Goal: Check status: Check status

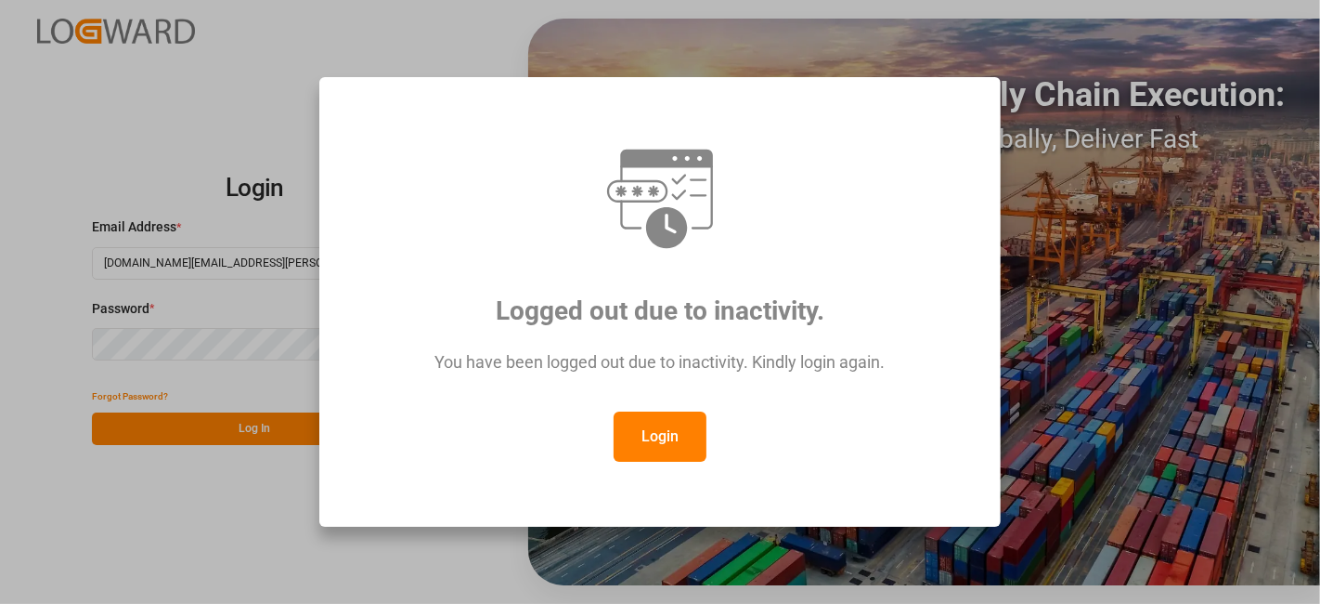
click at [664, 435] on button "Login" at bounding box center [660, 436] width 93 height 50
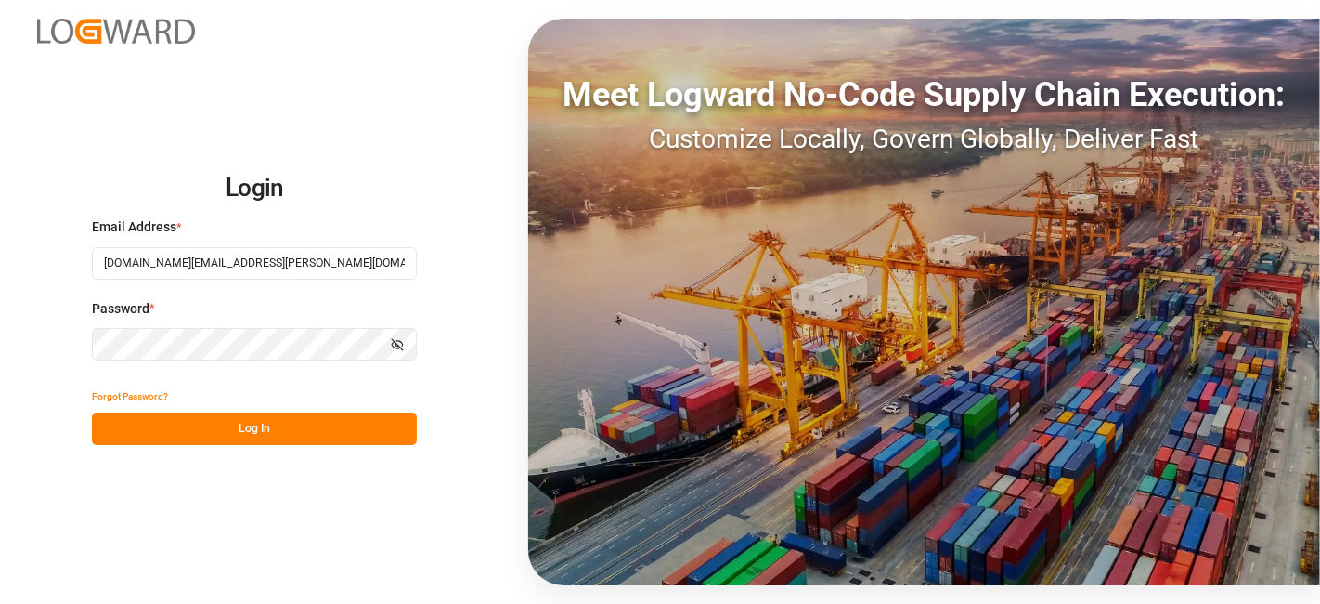
click at [273, 425] on button "Log In" at bounding box center [254, 428] width 325 height 33
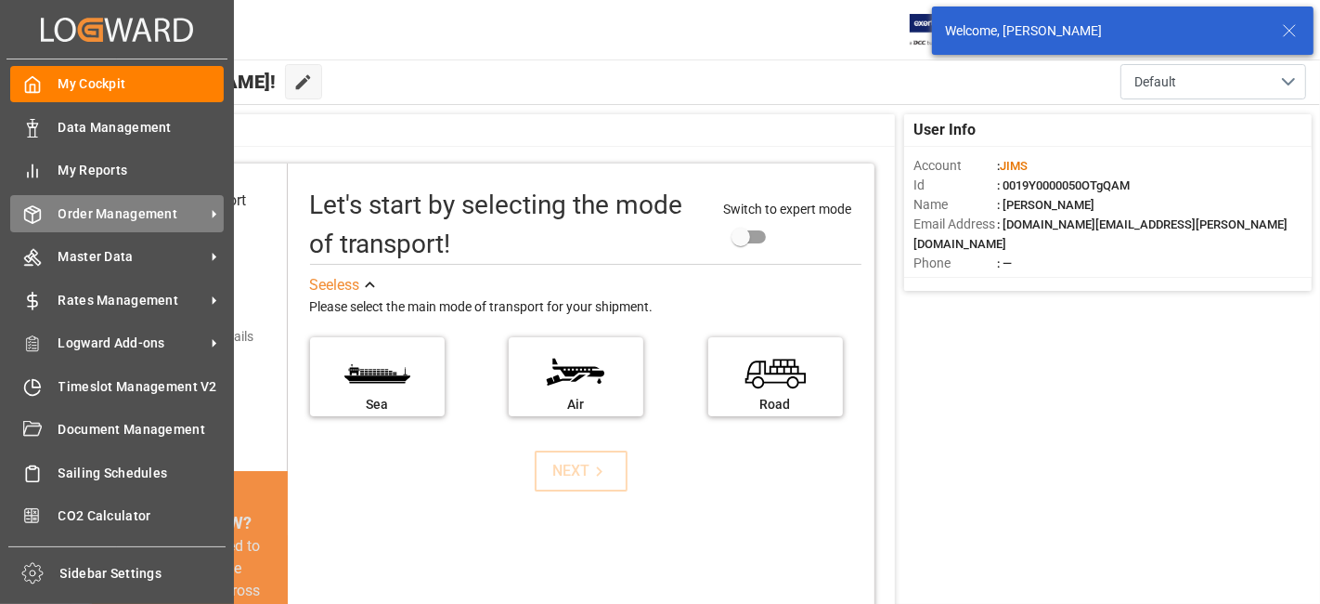
click at [129, 209] on span "Order Management" at bounding box center [132, 214] width 147 height 20
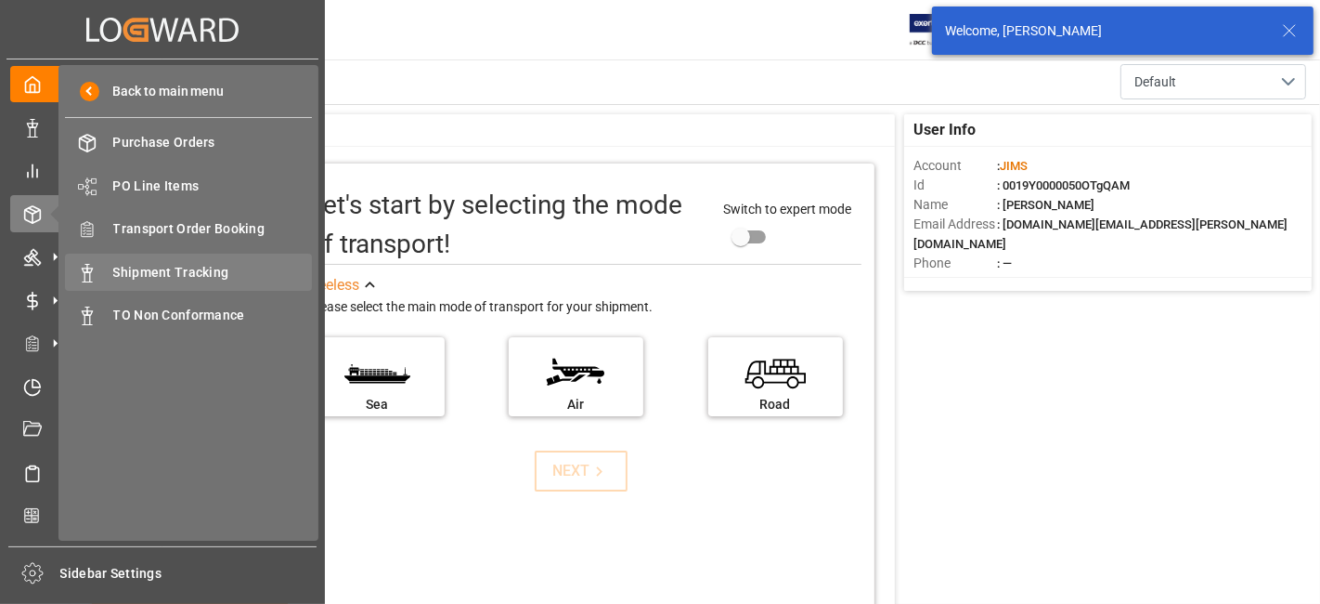
click at [230, 272] on span "Shipment Tracking" at bounding box center [213, 273] width 200 height 20
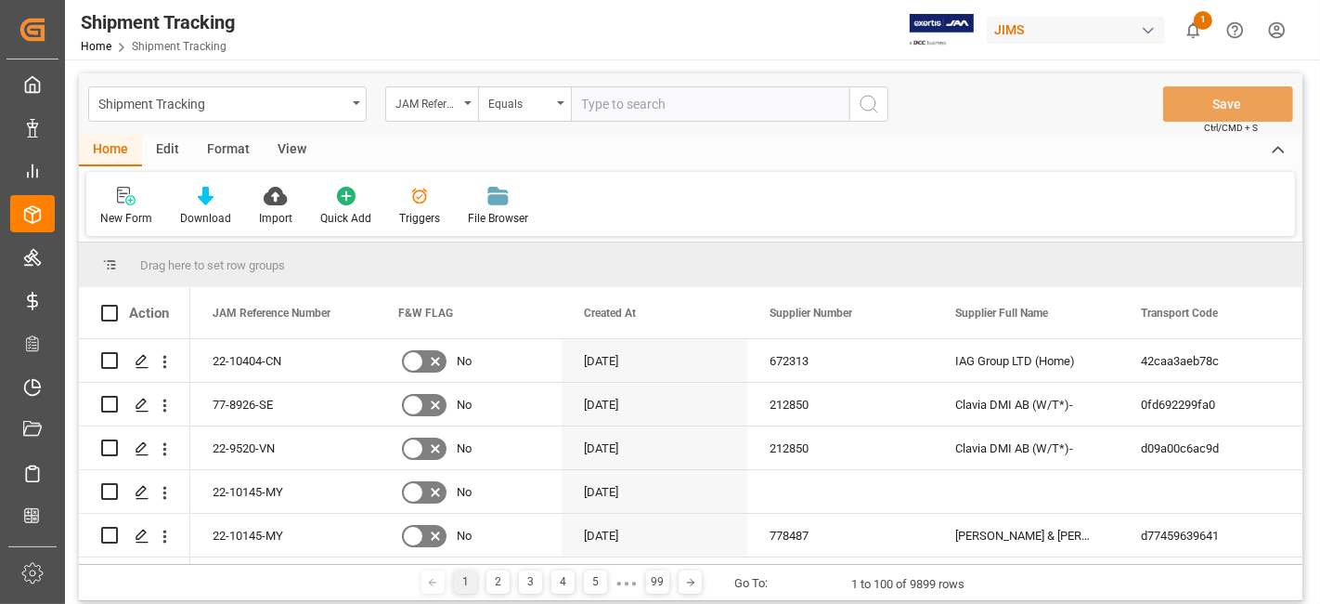
click at [669, 102] on input "text" at bounding box center [710, 103] width 279 height 35
type input "77-10738-CN"
click at [859, 108] on icon "search button" at bounding box center [869, 104] width 22 height 22
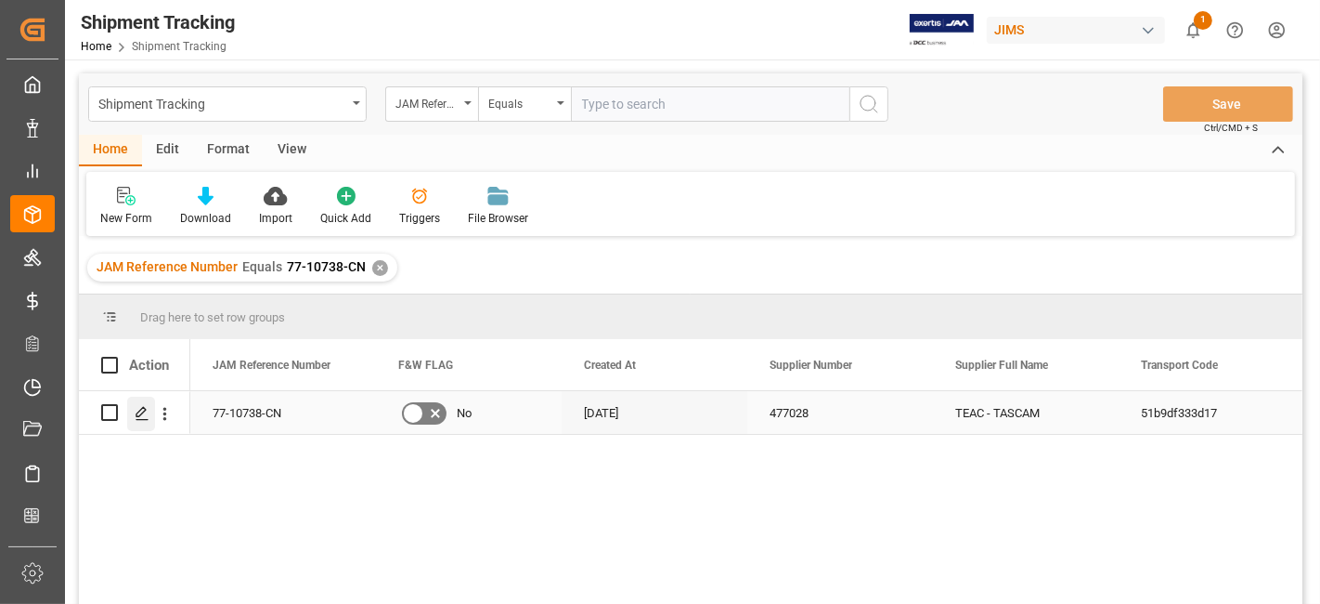
click at [133, 418] on div "Press SPACE to select this row." at bounding box center [141, 414] width 28 height 34
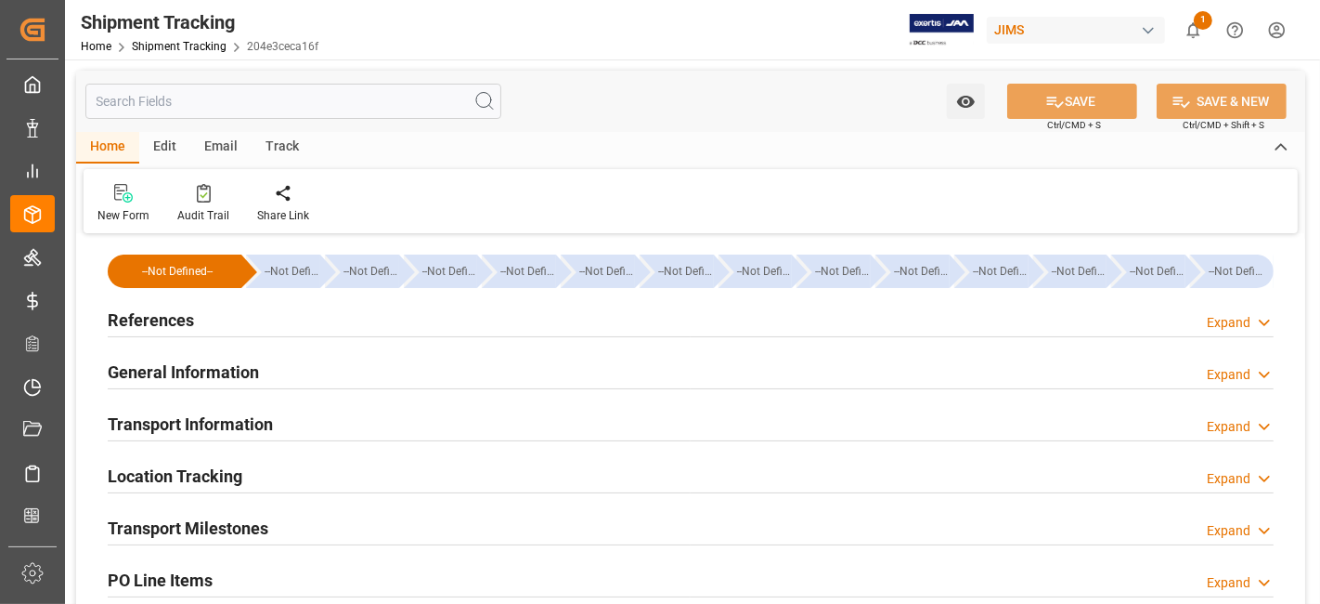
type input "[DATE]"
click at [201, 325] on div "References Expand" at bounding box center [691, 318] width 1166 height 35
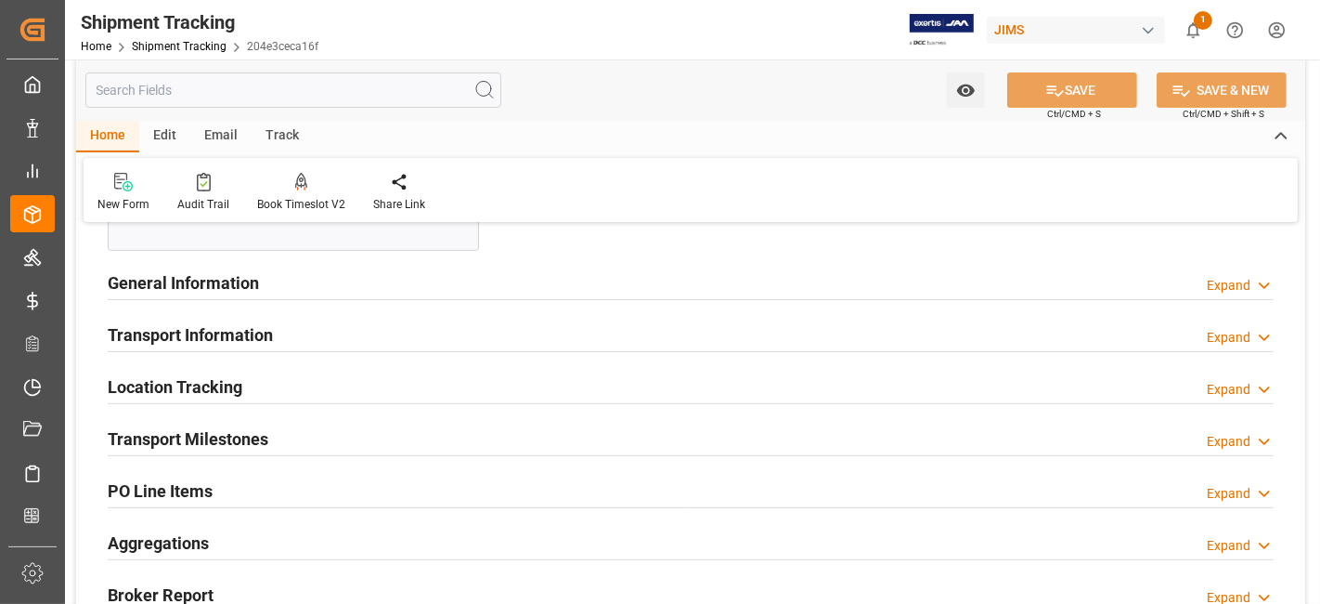
scroll to position [515, 0]
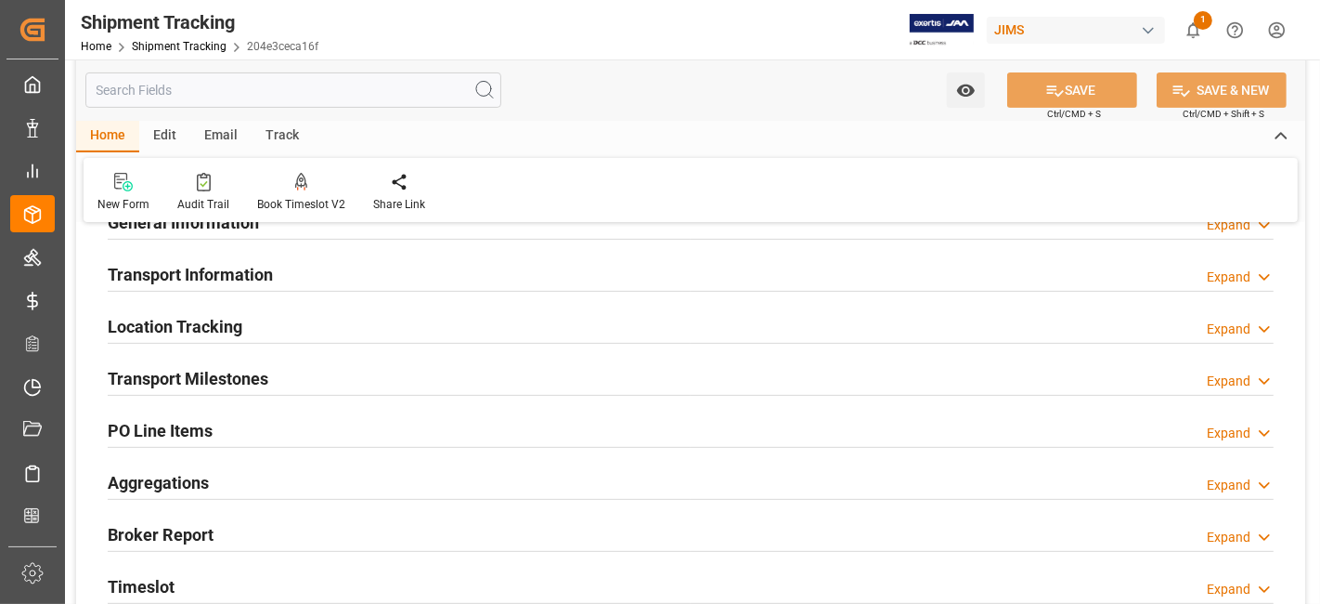
click at [255, 372] on h2 "Transport Milestones" at bounding box center [188, 378] width 161 height 25
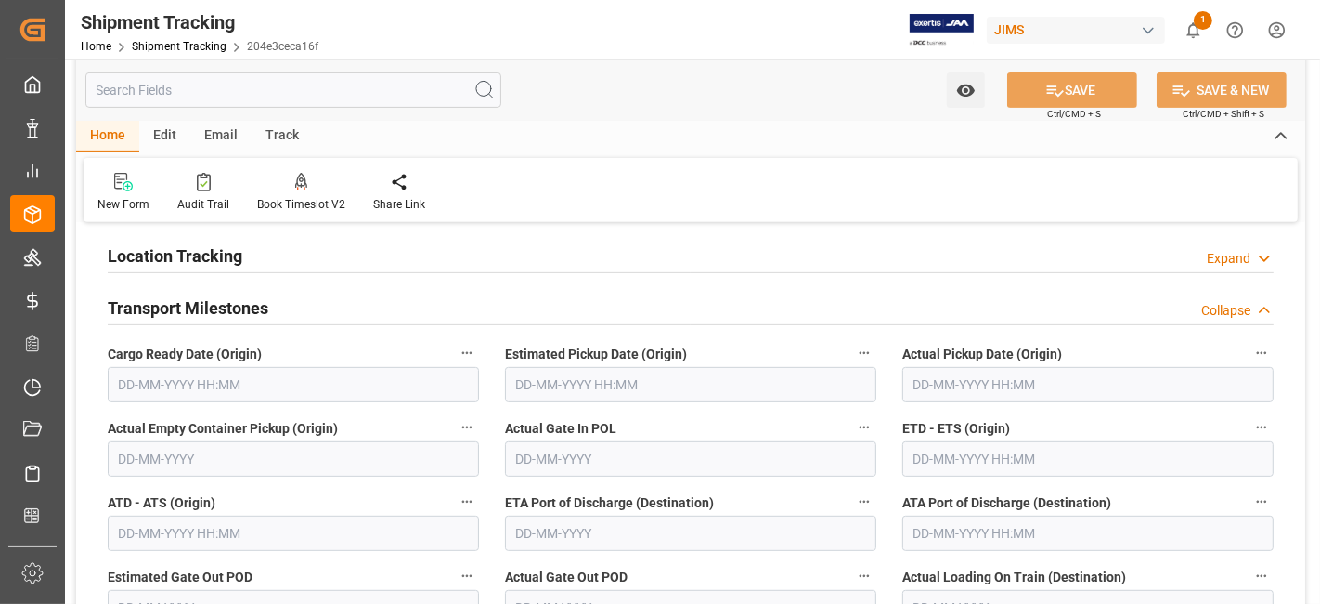
scroll to position [618, 0]
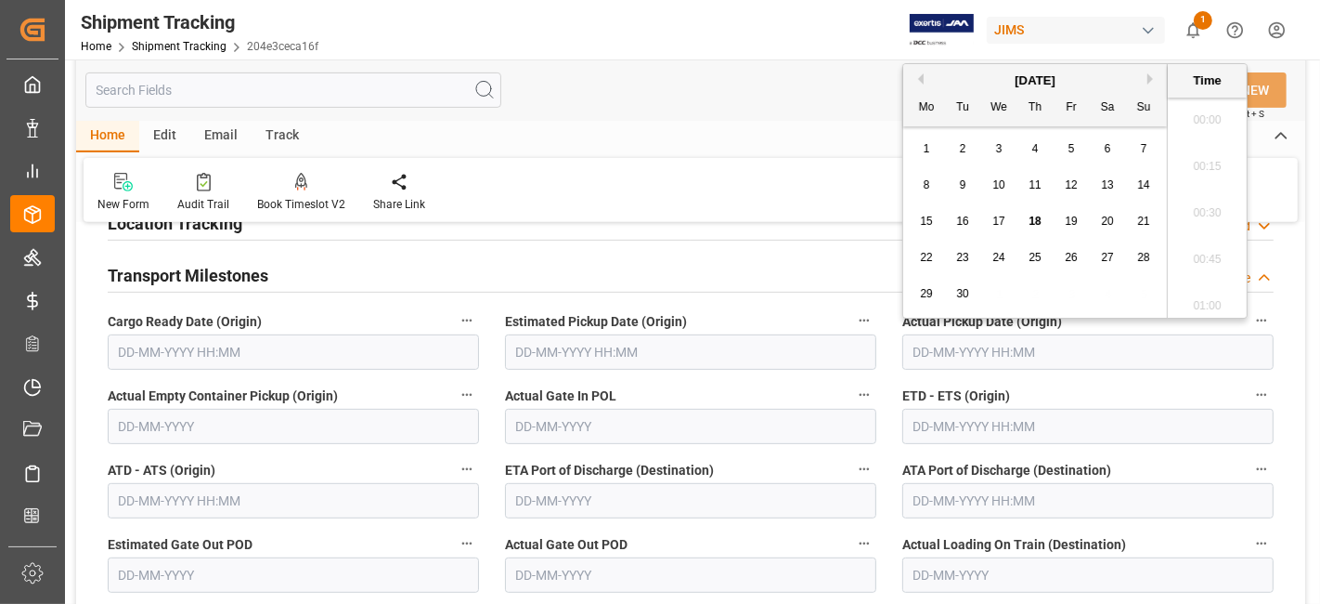
click at [957, 348] on input "text" at bounding box center [1088, 351] width 371 height 35
click at [979, 241] on div "22 23 24 25 26 27 28" at bounding box center [1036, 258] width 254 height 36
click at [972, 227] on div "16" at bounding box center [963, 222] width 23 height 22
type input "[DATE] 00:00"
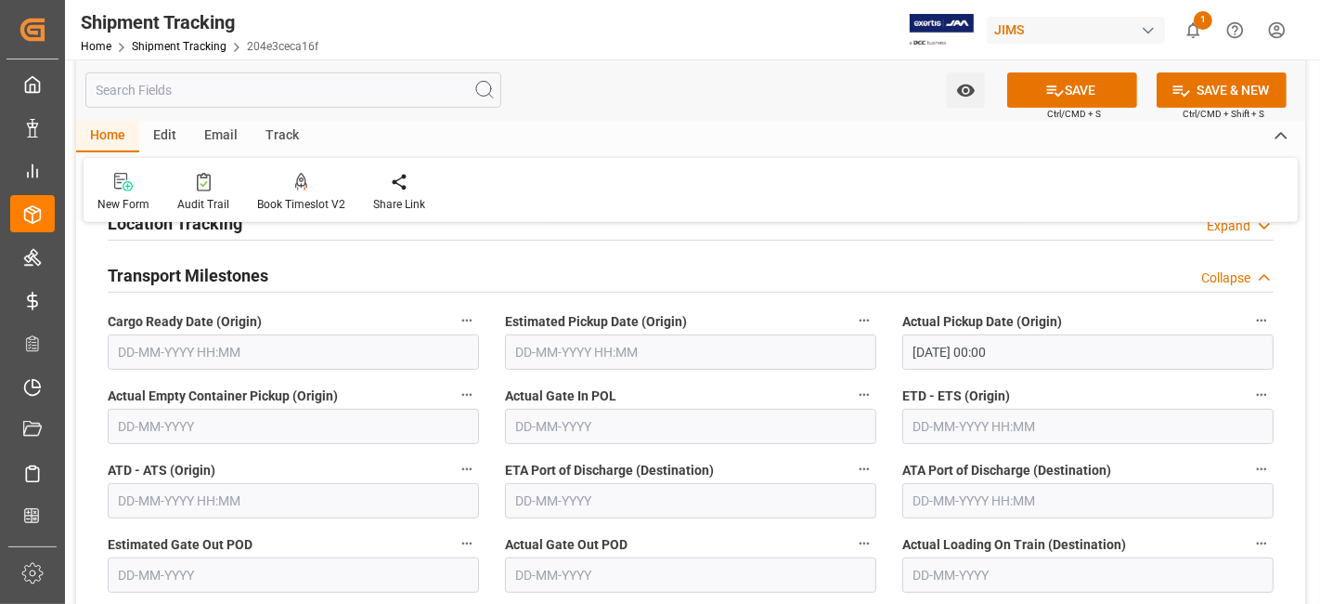
click at [748, 308] on label "Estimated Pickup Date (Origin)" at bounding box center [690, 321] width 371 height 26
click at [852, 308] on button "Estimated Pickup Date (Origin)" at bounding box center [864, 320] width 24 height 24
click at [173, 344] on div at bounding box center [660, 302] width 1320 height 604
click at [153, 345] on input "text" at bounding box center [293, 351] width 371 height 35
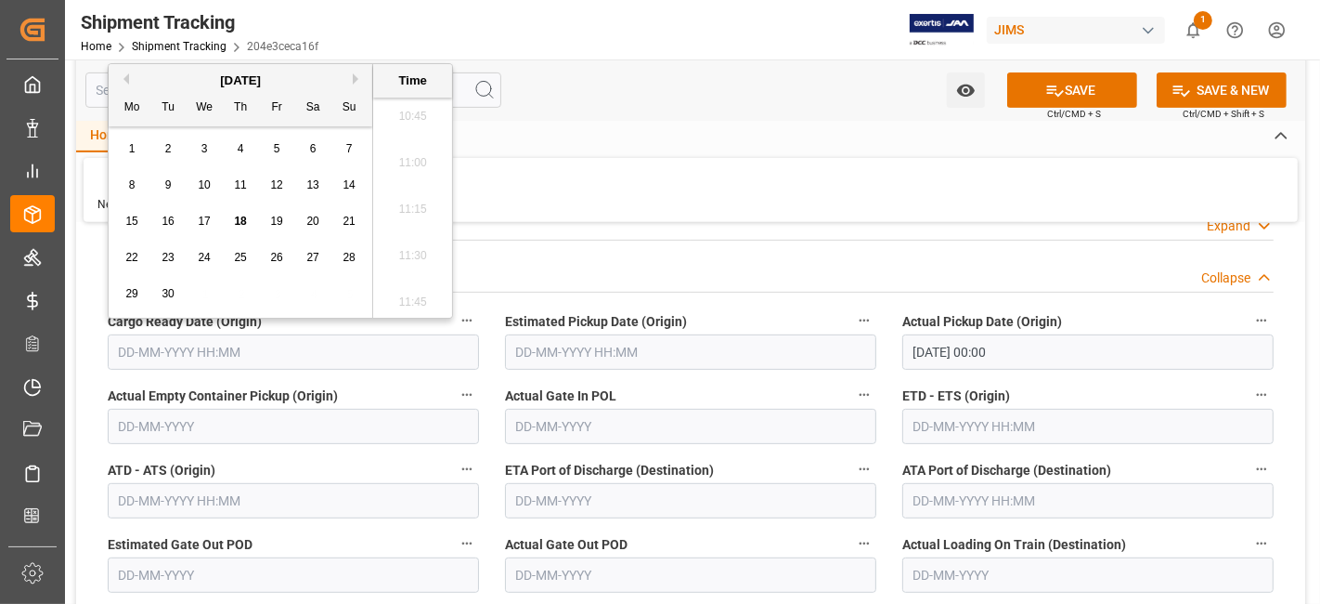
click at [184, 203] on div "15 16 17 18 19 20 21" at bounding box center [241, 221] width 254 height 36
click at [175, 192] on div "9" at bounding box center [168, 186] width 23 height 22
type input "[DATE] 00:00"
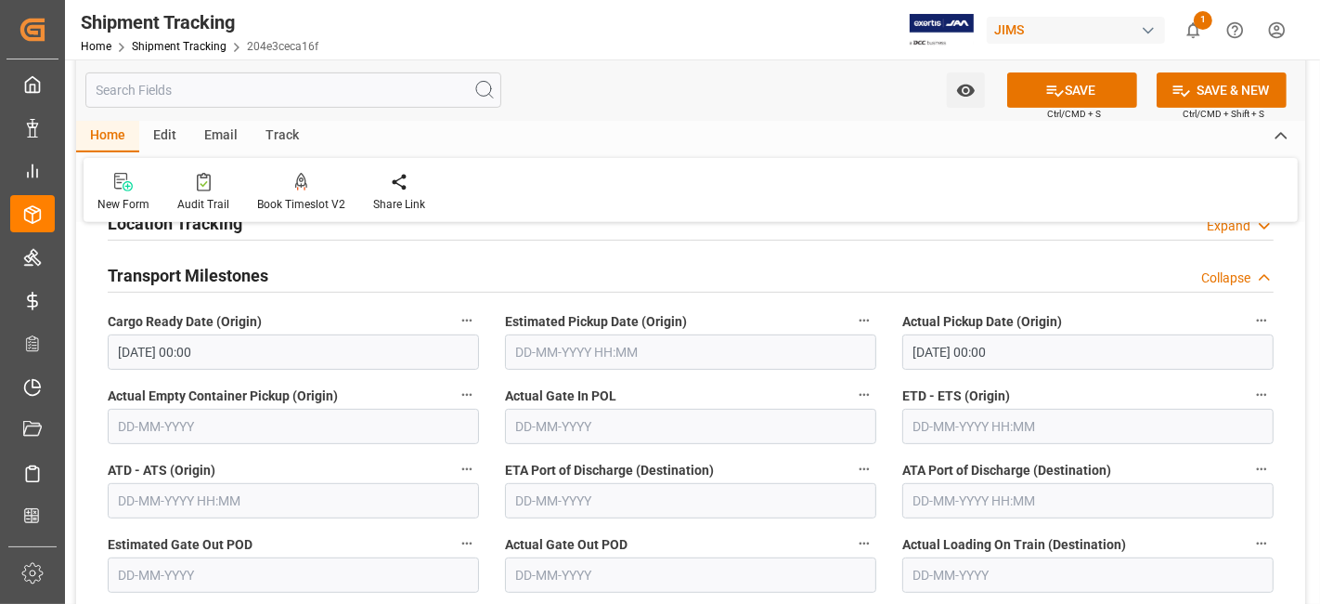
click at [405, 394] on label "Actual Empty Container Pickup (Origin)" at bounding box center [293, 396] width 371 height 26
click at [455, 394] on button "Actual Empty Container Pickup (Origin)" at bounding box center [467, 395] width 24 height 24
click at [751, 394] on div at bounding box center [660, 302] width 1320 height 604
click at [980, 430] on input "text" at bounding box center [1088, 426] width 371 height 35
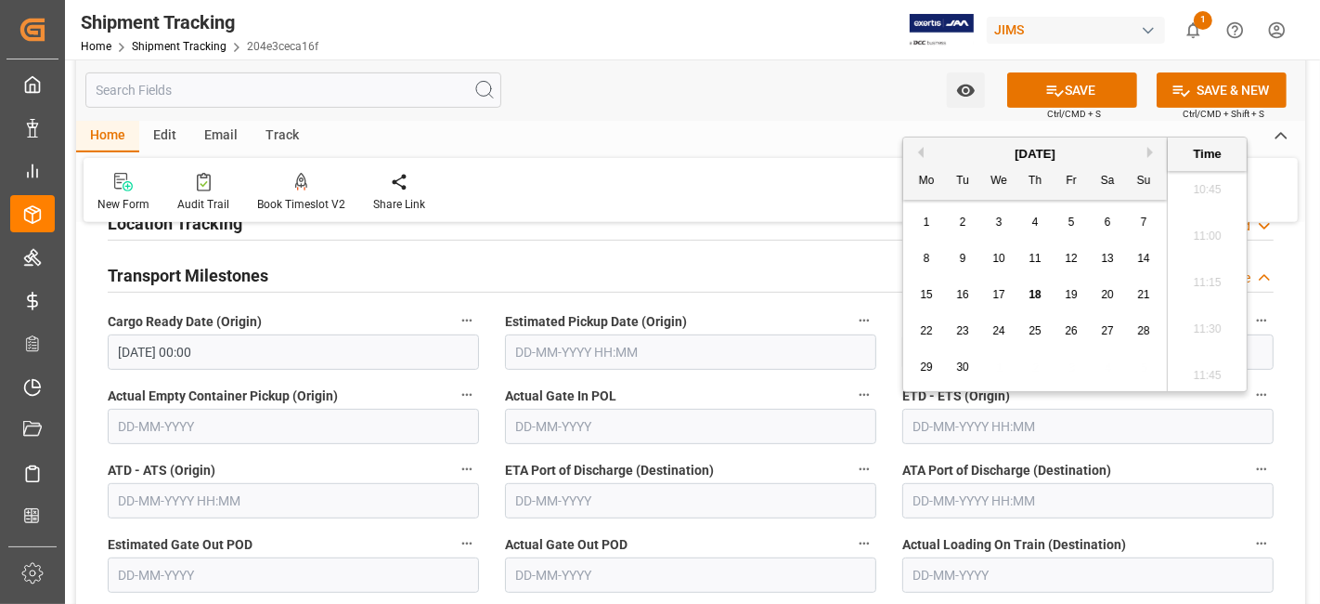
click at [1074, 301] on div "19" at bounding box center [1071, 295] width 23 height 22
type input "[DATE] 00:00"
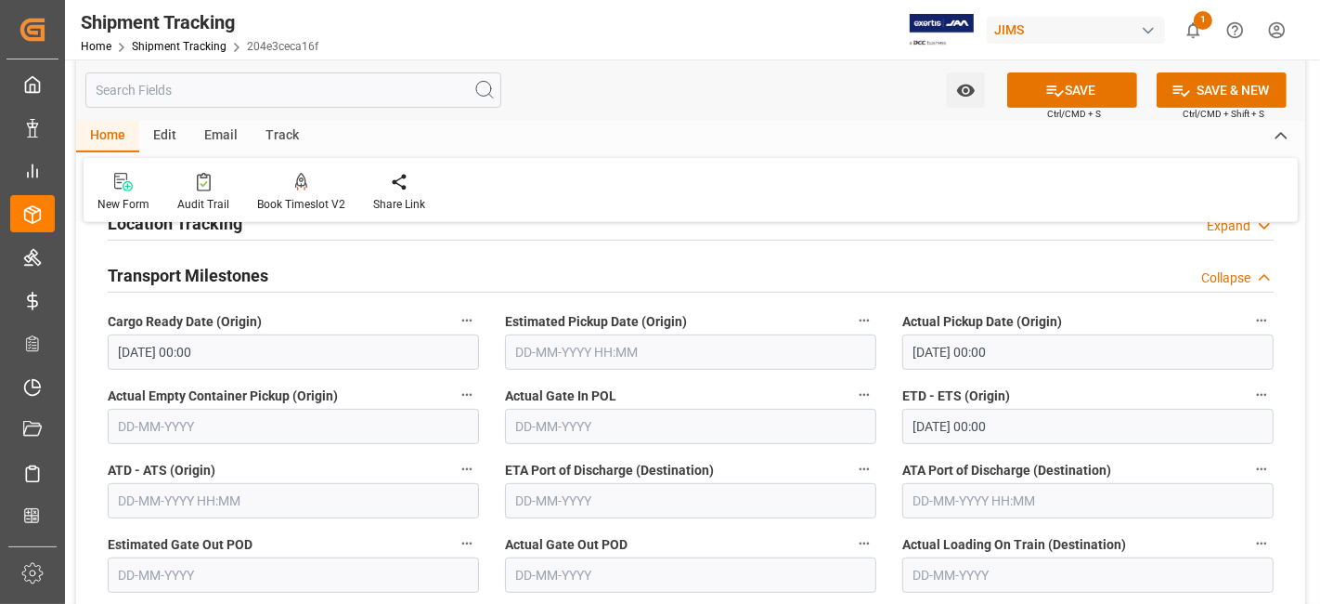
click at [780, 468] on label "ETA Port of Discharge (Destination)" at bounding box center [690, 470] width 371 height 26
click at [852, 468] on button "ETA Port of Discharge (Destination)" at bounding box center [864, 469] width 24 height 24
click at [753, 471] on div at bounding box center [660, 302] width 1320 height 604
click at [777, 533] on label "Actual Gate Out POD" at bounding box center [690, 544] width 371 height 26
click at [852, 533] on button "Actual Gate Out POD" at bounding box center [864, 543] width 24 height 24
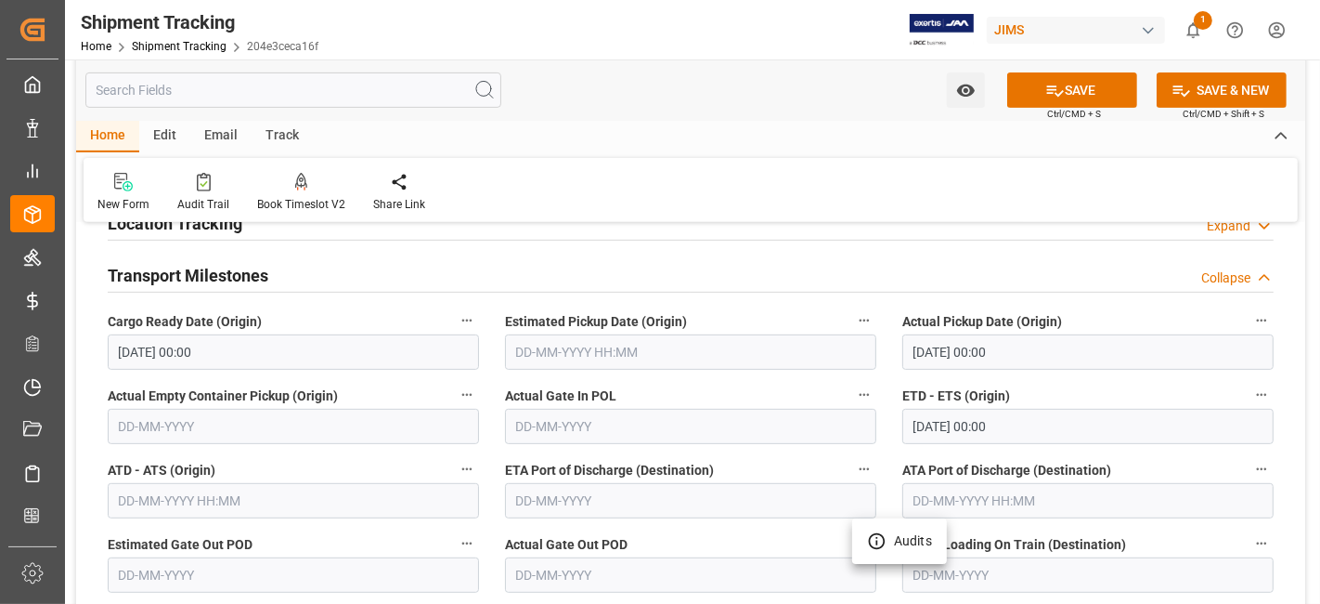
click at [783, 534] on div at bounding box center [660, 302] width 1320 height 604
click at [783, 534] on label "Actual Gate Out POD" at bounding box center [690, 544] width 371 height 26
click at [852, 534] on button "Actual Gate Out POD" at bounding box center [864, 543] width 24 height 24
click at [709, 531] on div at bounding box center [660, 302] width 1320 height 604
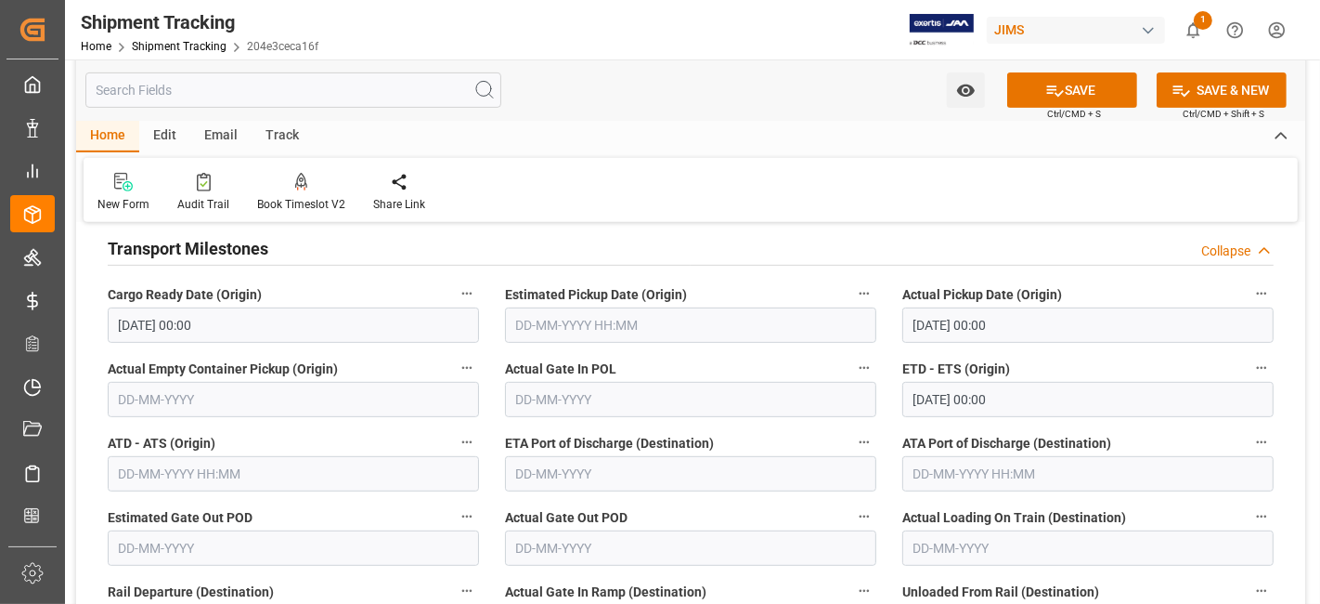
click at [706, 530] on div "Actual Gate Out POD" at bounding box center [690, 535] width 397 height 74
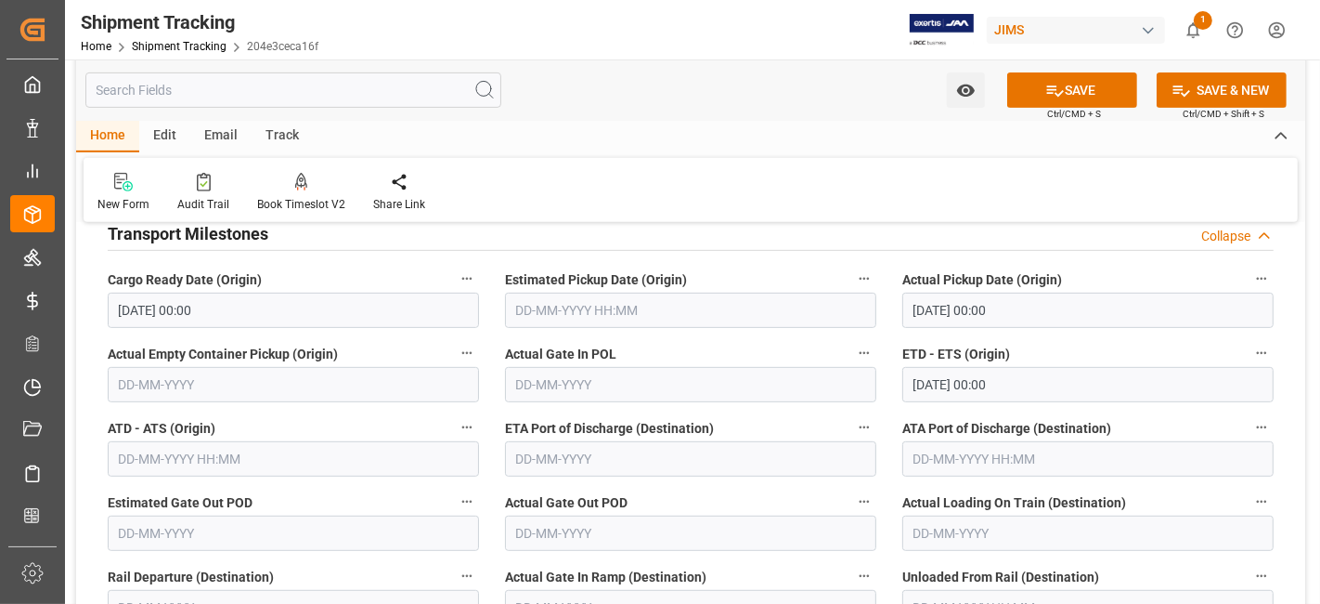
click at [785, 489] on label "Actual Gate Out POD" at bounding box center [690, 502] width 371 height 26
click at [852, 489] on button "Actual Gate Out POD" at bounding box center [864, 501] width 24 height 24
click at [785, 489] on div at bounding box center [660, 302] width 1320 height 604
click at [785, 489] on body "Created by potrace 1.15, written by [PERSON_NAME] [DATE]-[DATE] Created by potr…" at bounding box center [660, 302] width 1320 height 604
click at [689, 501] on label "Actual Gate Out POD" at bounding box center [690, 502] width 371 height 26
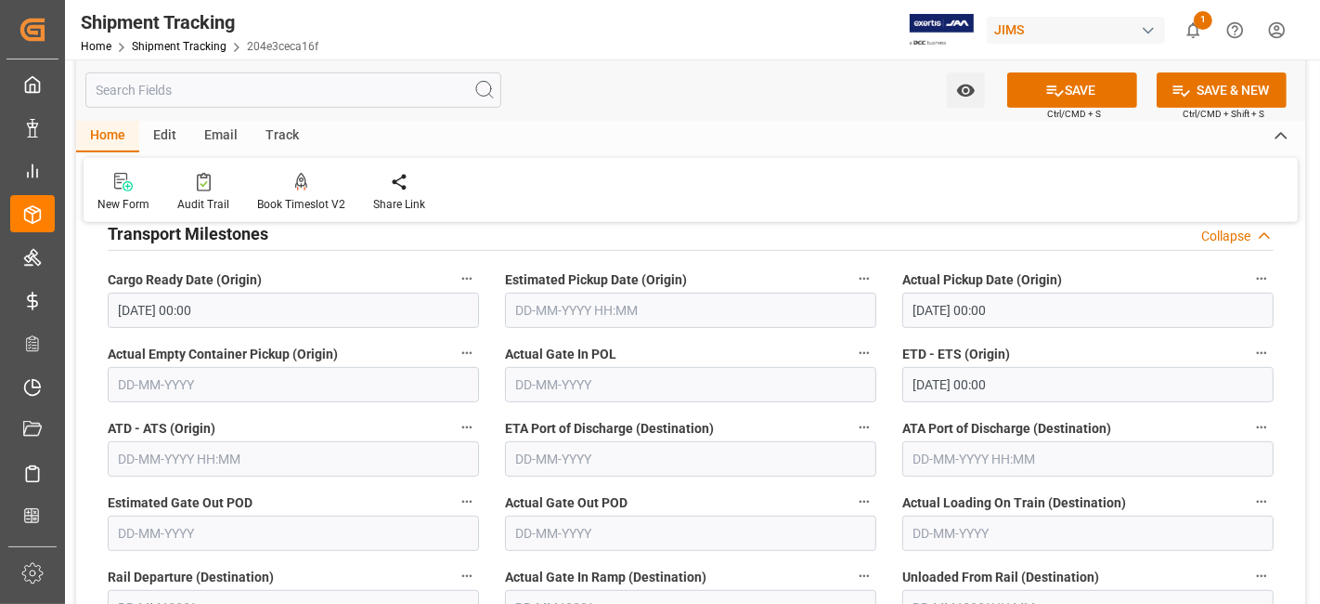
click at [852, 501] on button "Actual Gate Out POD" at bounding box center [864, 501] width 24 height 24
click at [684, 549] on div at bounding box center [660, 302] width 1320 height 604
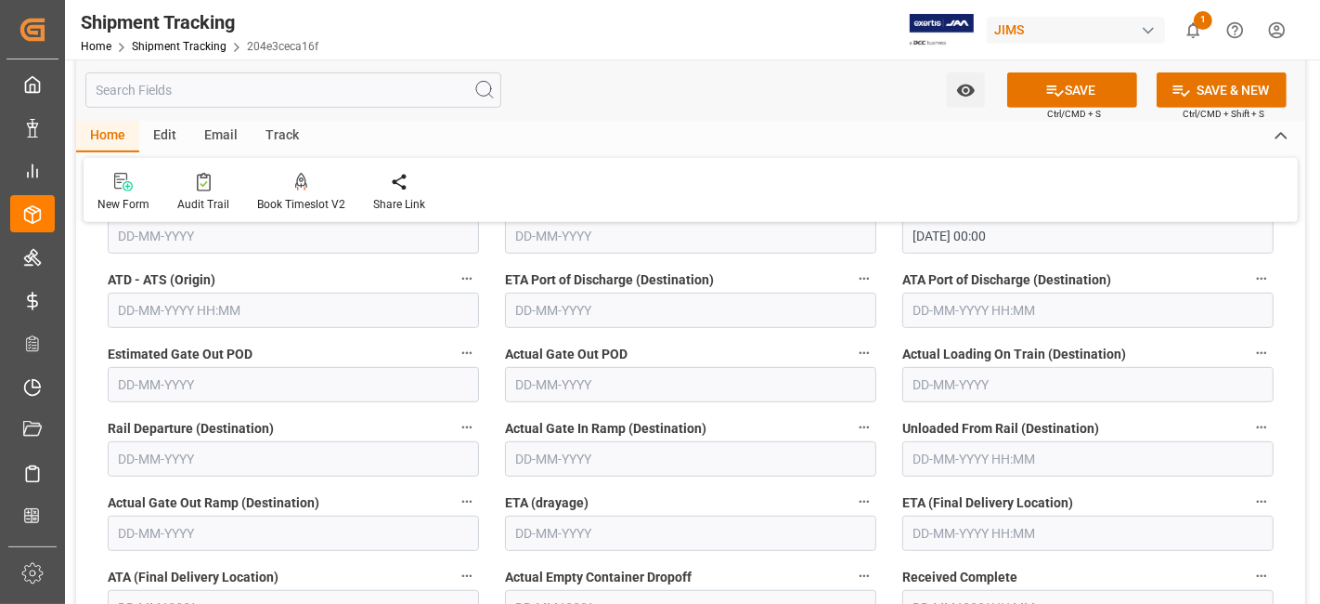
scroll to position [825, 0]
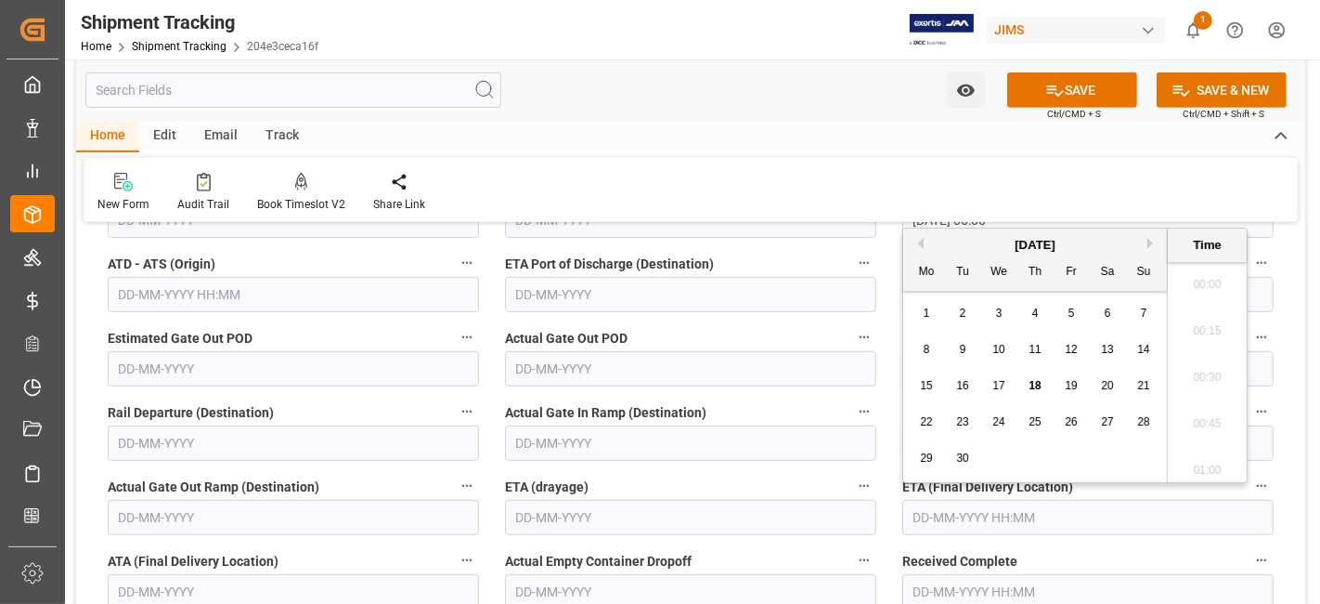
click at [940, 524] on input "text" at bounding box center [1088, 517] width 371 height 35
click at [984, 447] on div "29 30 1 2 3 4 5" at bounding box center [1036, 458] width 254 height 36
click at [1070, 426] on span "26" at bounding box center [1071, 421] width 12 height 13
type input "[DATE] 00:00"
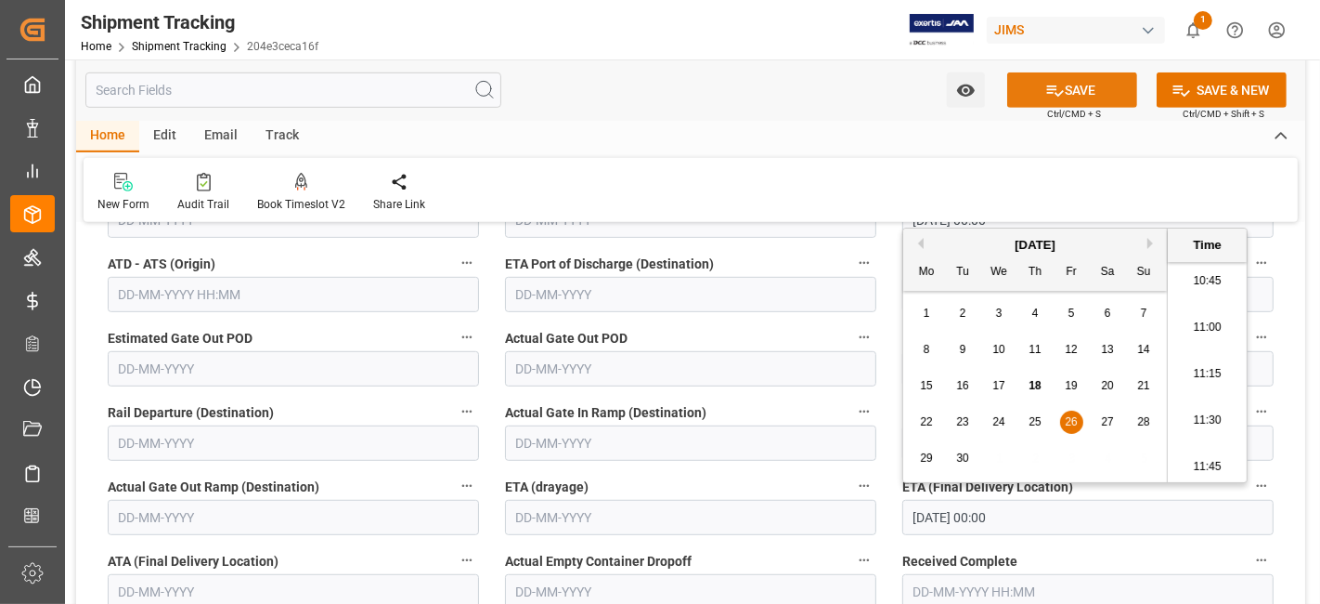
click at [1030, 98] on button "SAVE" at bounding box center [1073, 89] width 130 height 35
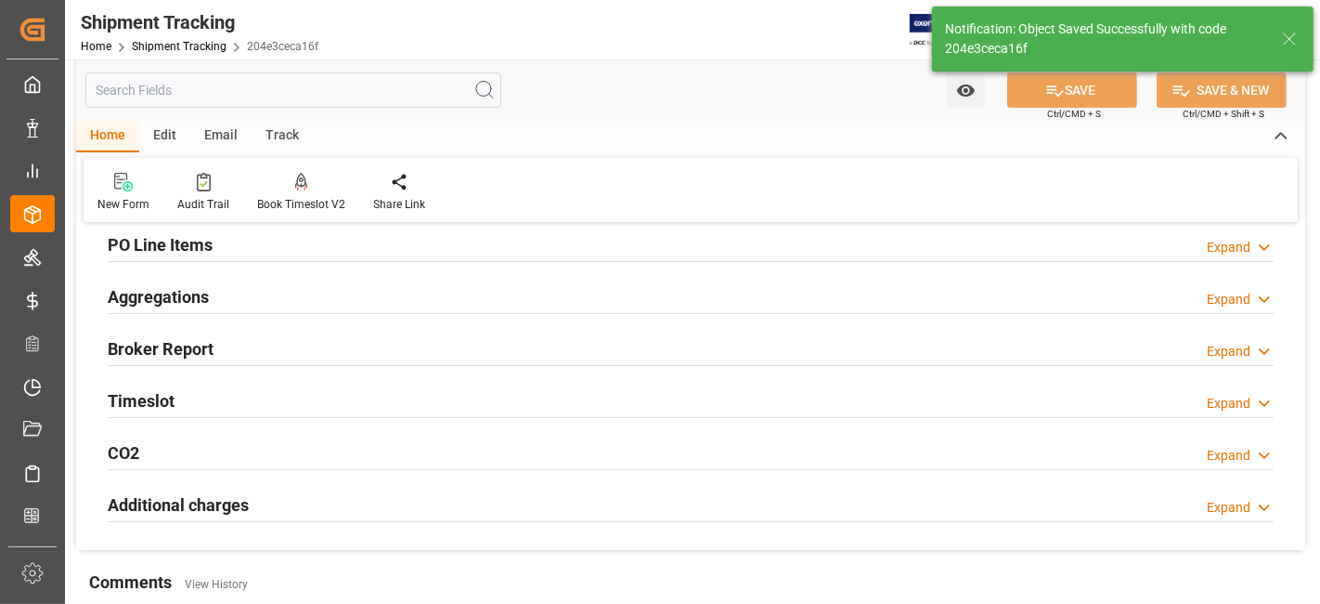
scroll to position [294, 0]
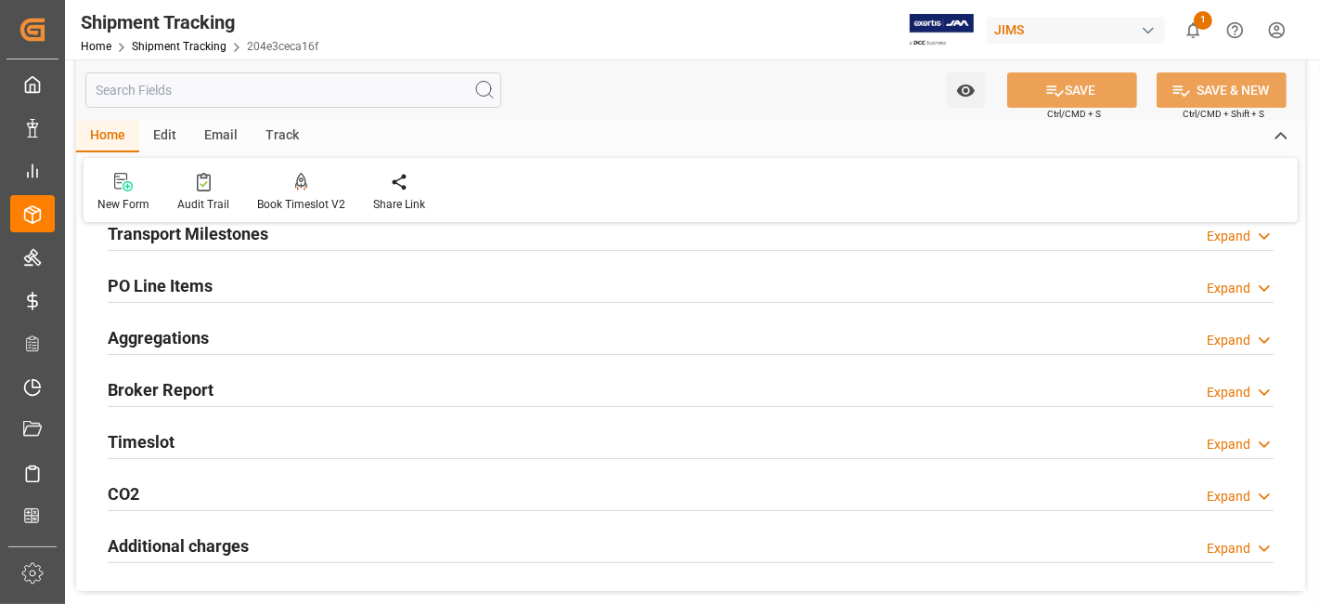
click at [239, 332] on div "Aggregations Expand" at bounding box center [691, 336] width 1166 height 35
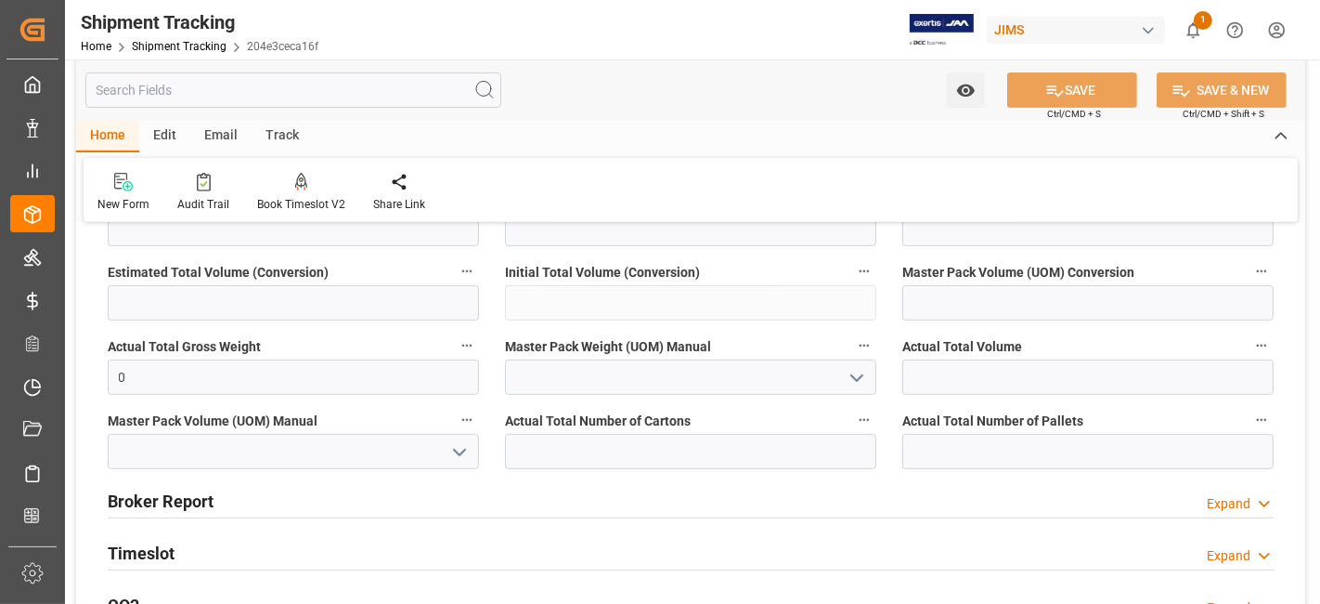
scroll to position [501, 0]
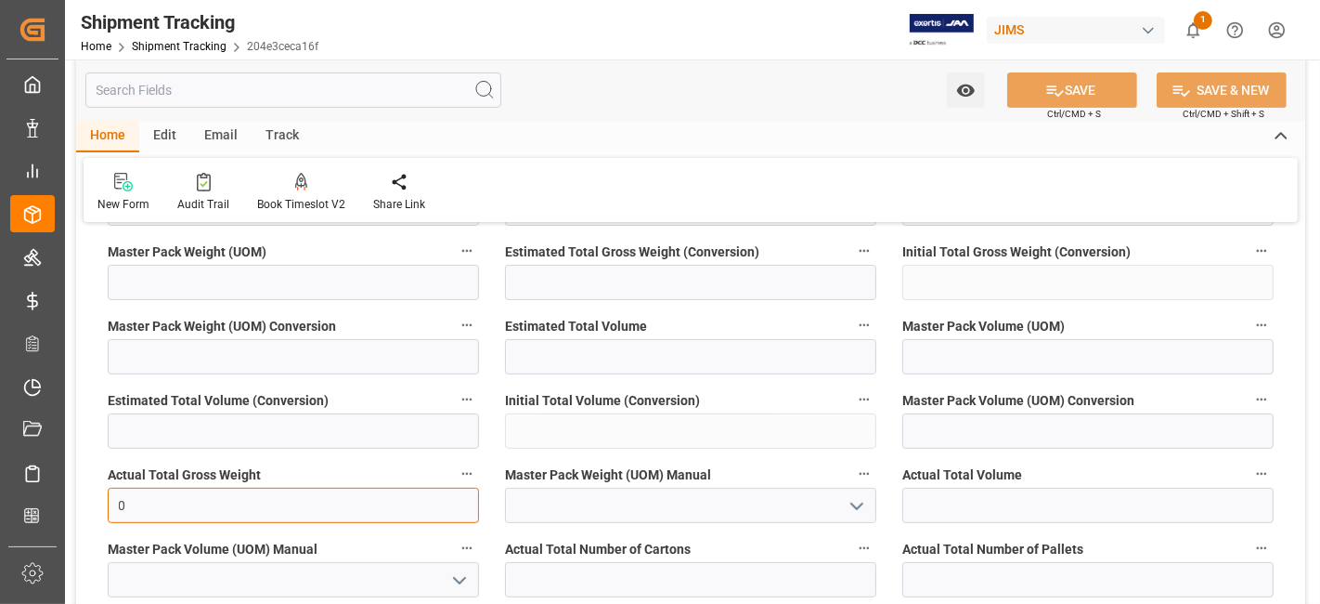
click at [173, 505] on input "0" at bounding box center [293, 505] width 371 height 35
type input "205"
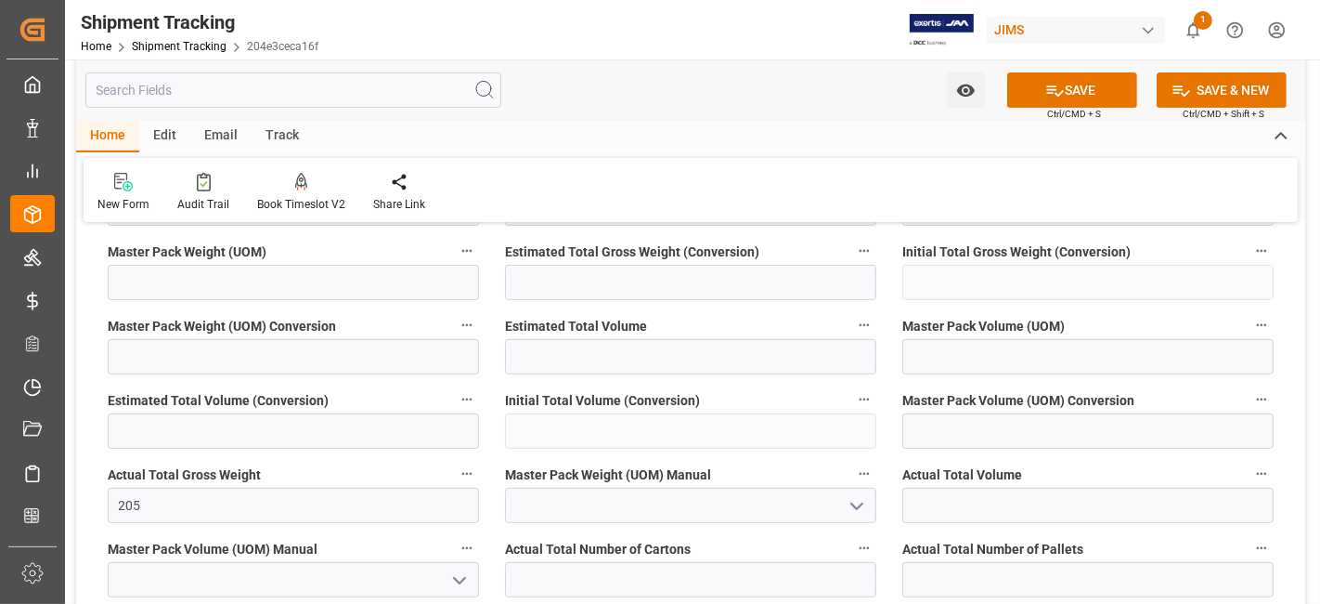
click at [862, 511] on icon "open menu" at bounding box center [857, 506] width 22 height 22
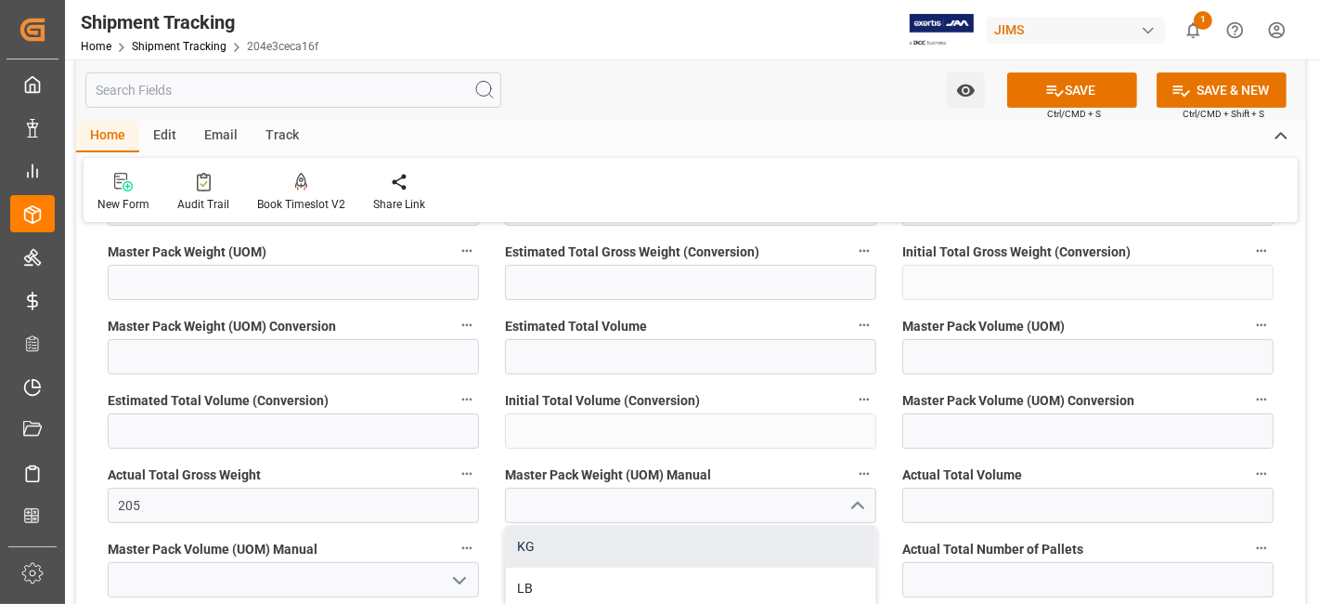
click at [734, 536] on div "KG" at bounding box center [691, 547] width 370 height 42
type input "KG"
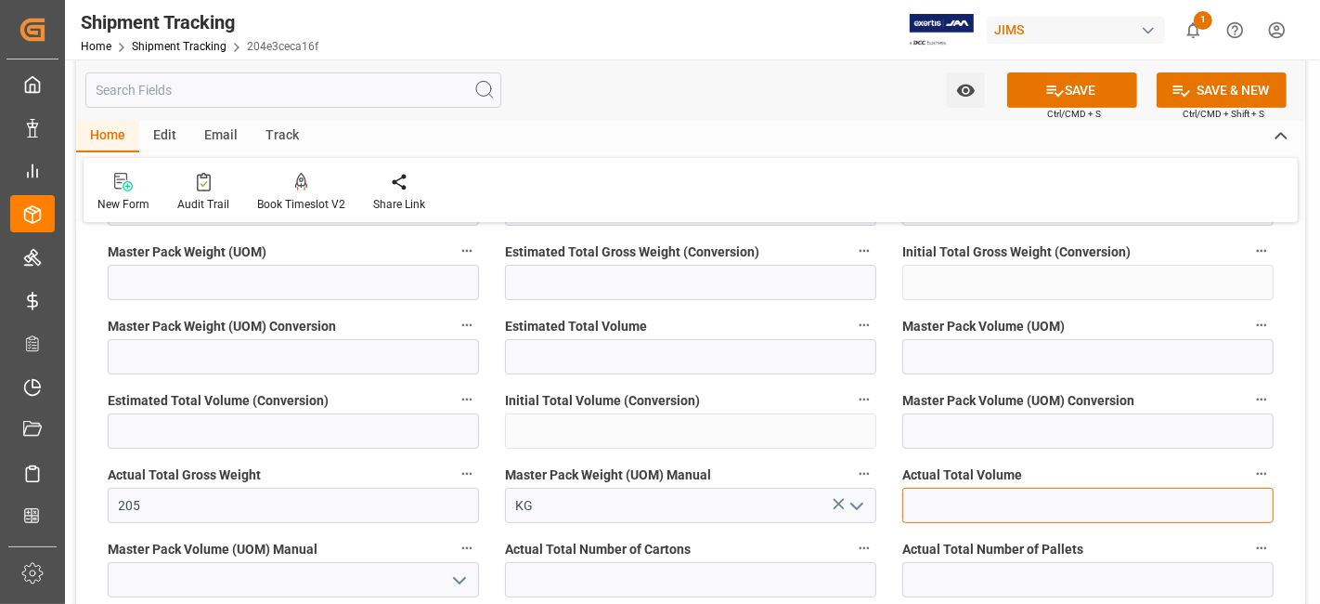
click at [954, 508] on input "text" at bounding box center [1088, 505] width 371 height 35
type input "1.345"
click at [464, 578] on polyline "open menu" at bounding box center [459, 581] width 11 height 6
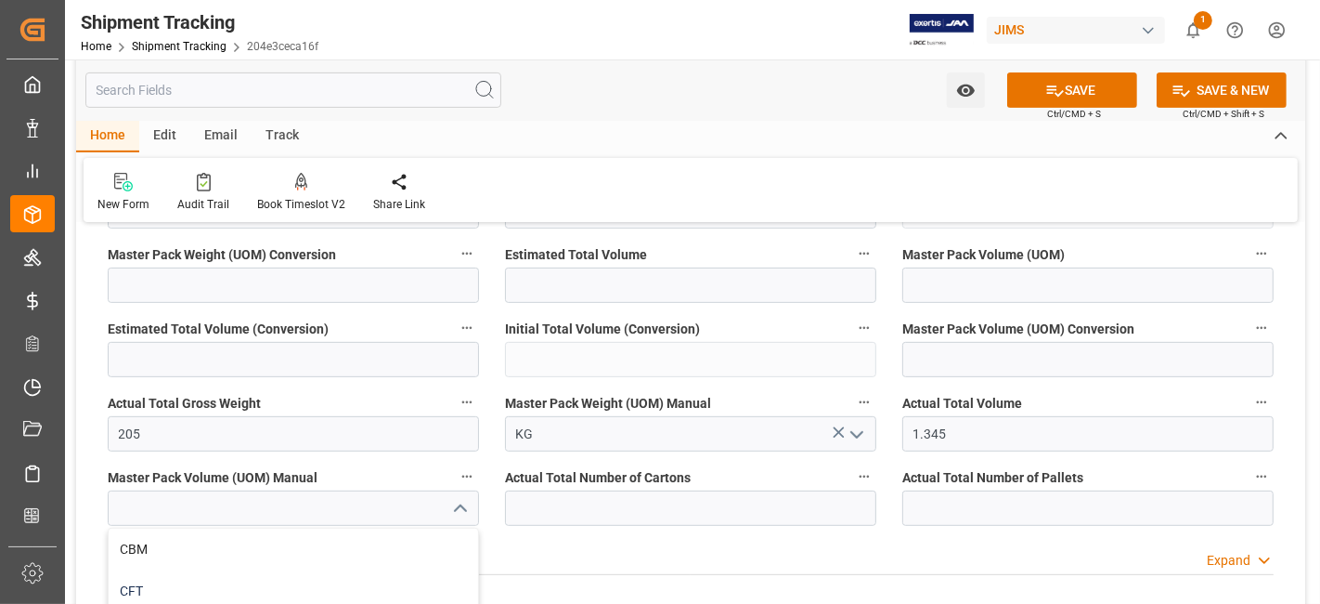
scroll to position [604, 0]
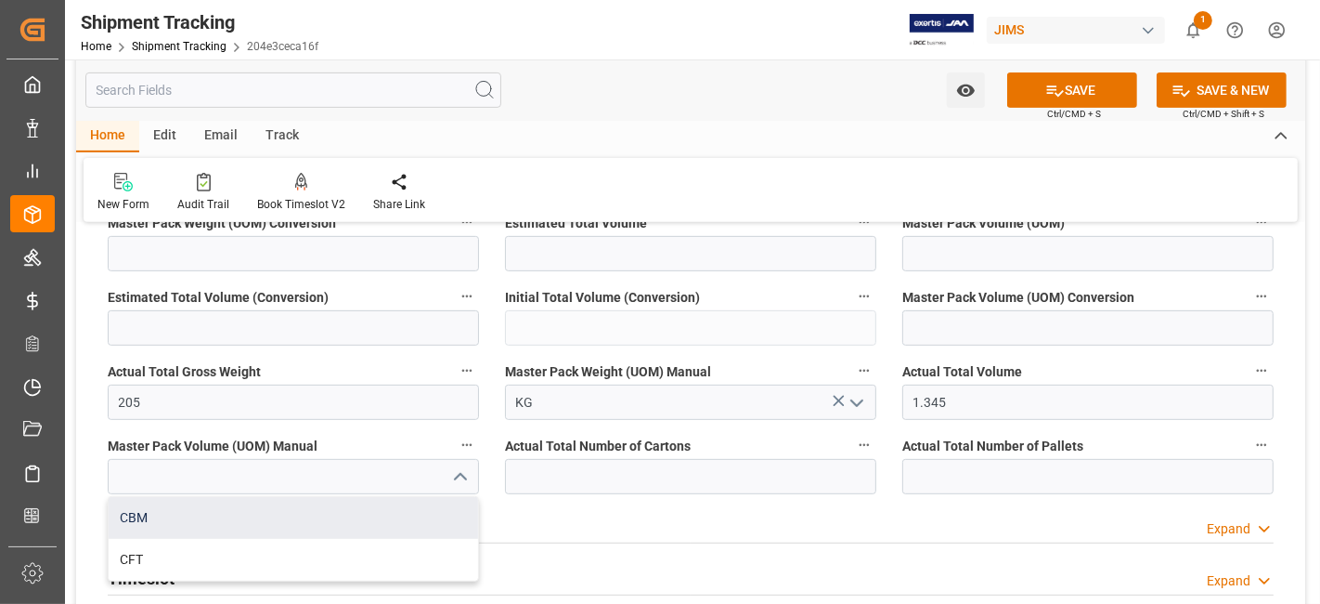
click at [243, 502] on div "CBM" at bounding box center [294, 518] width 370 height 42
type input "CBM"
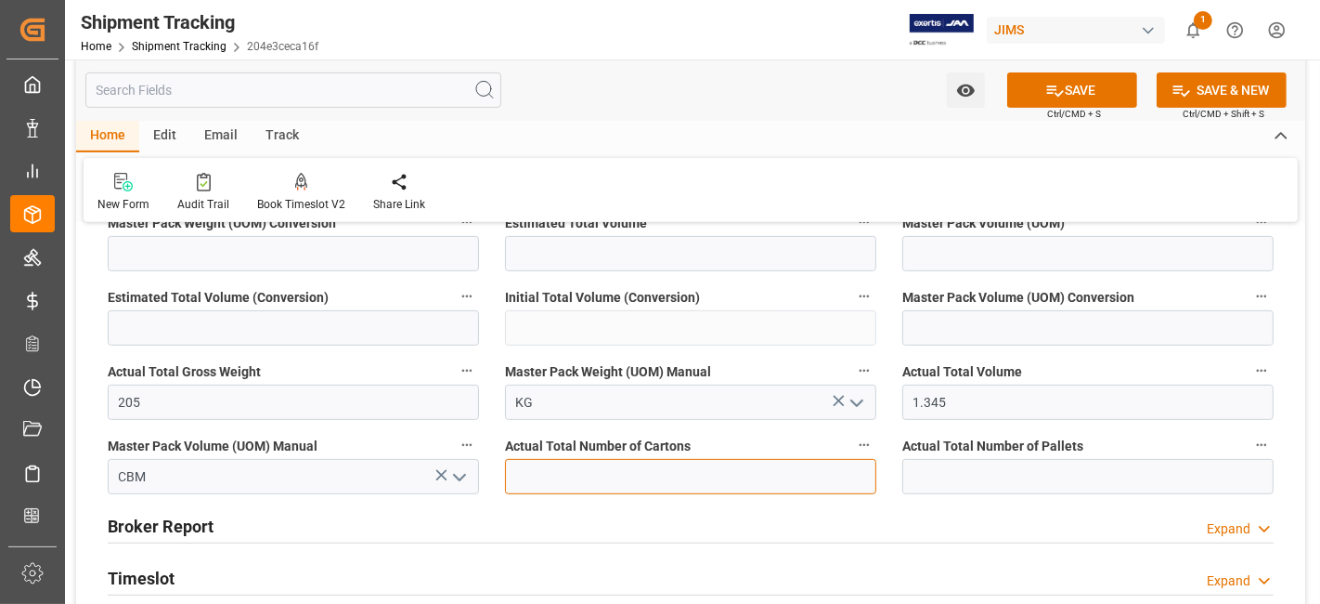
click at [724, 465] on input "text" at bounding box center [690, 476] width 371 height 35
type input "30"
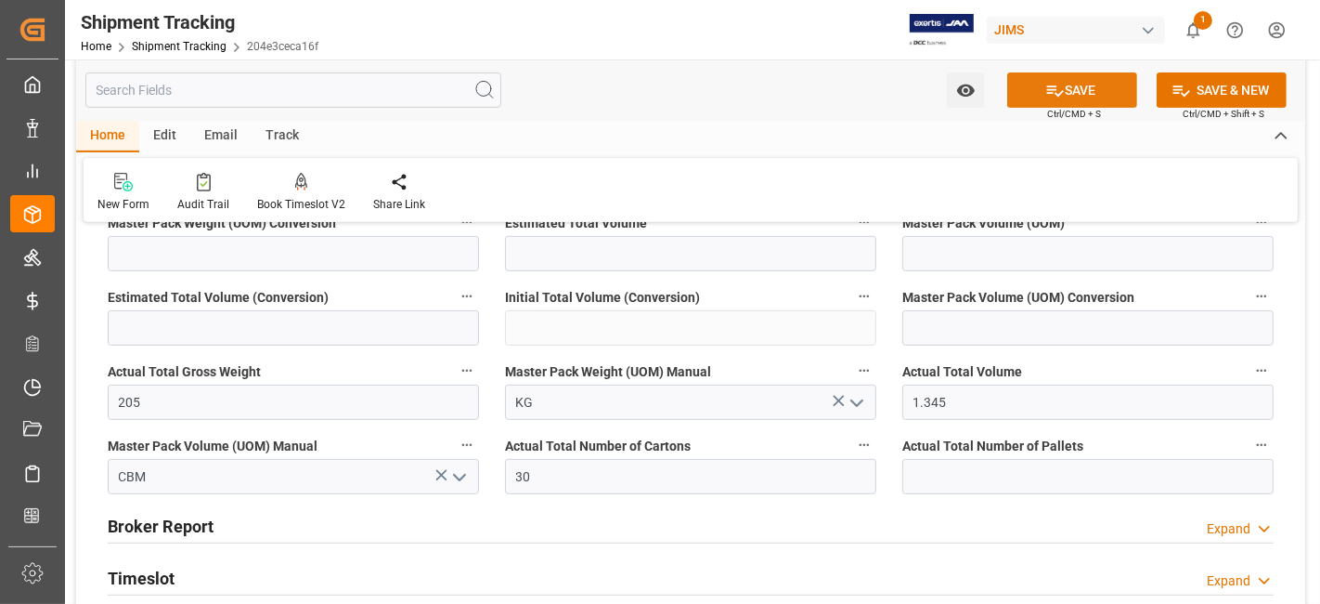
click at [1046, 97] on icon at bounding box center [1056, 91] width 20 height 20
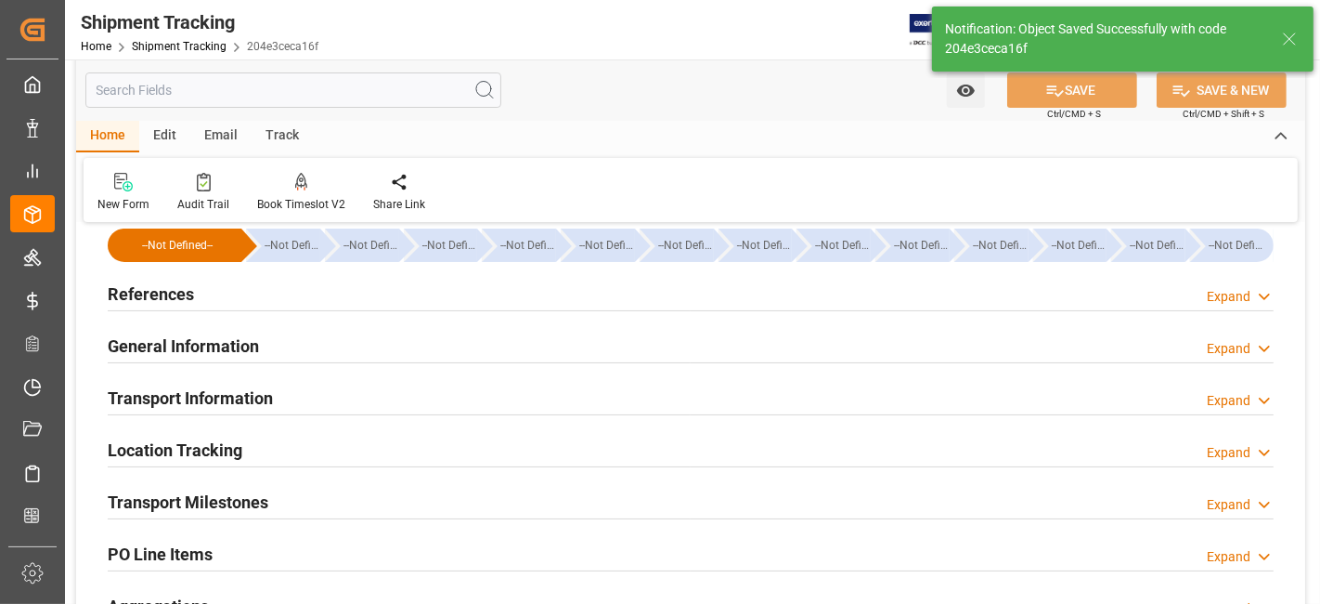
scroll to position [0, 0]
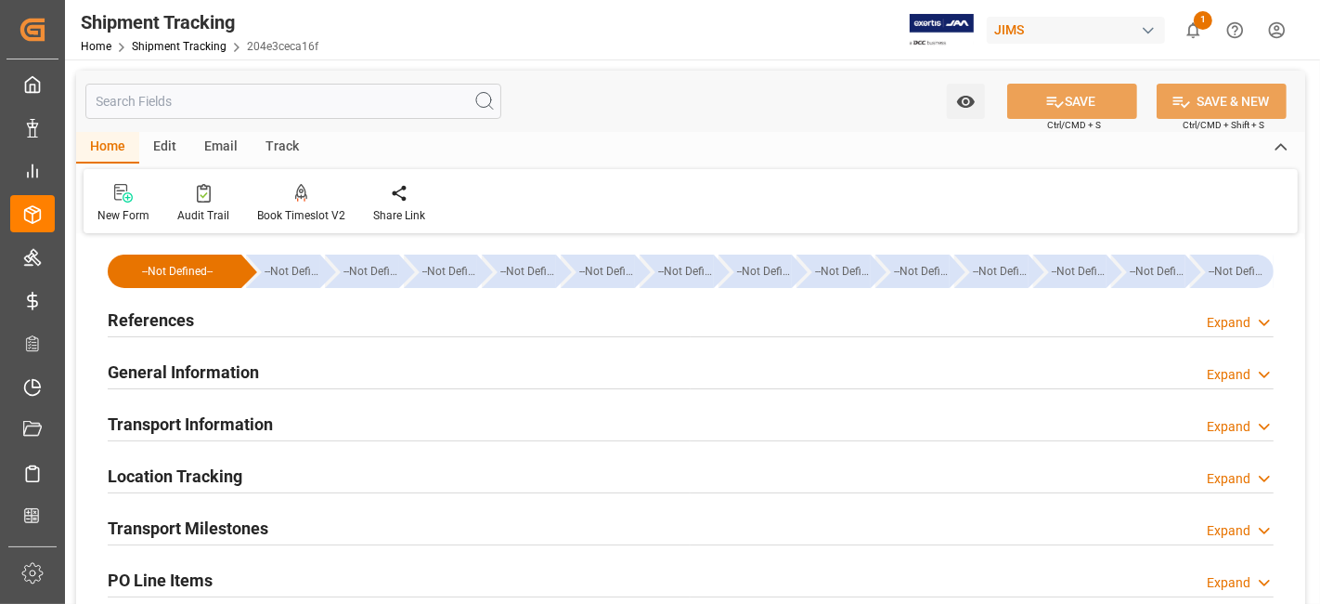
click at [176, 325] on h2 "References" at bounding box center [151, 319] width 86 height 25
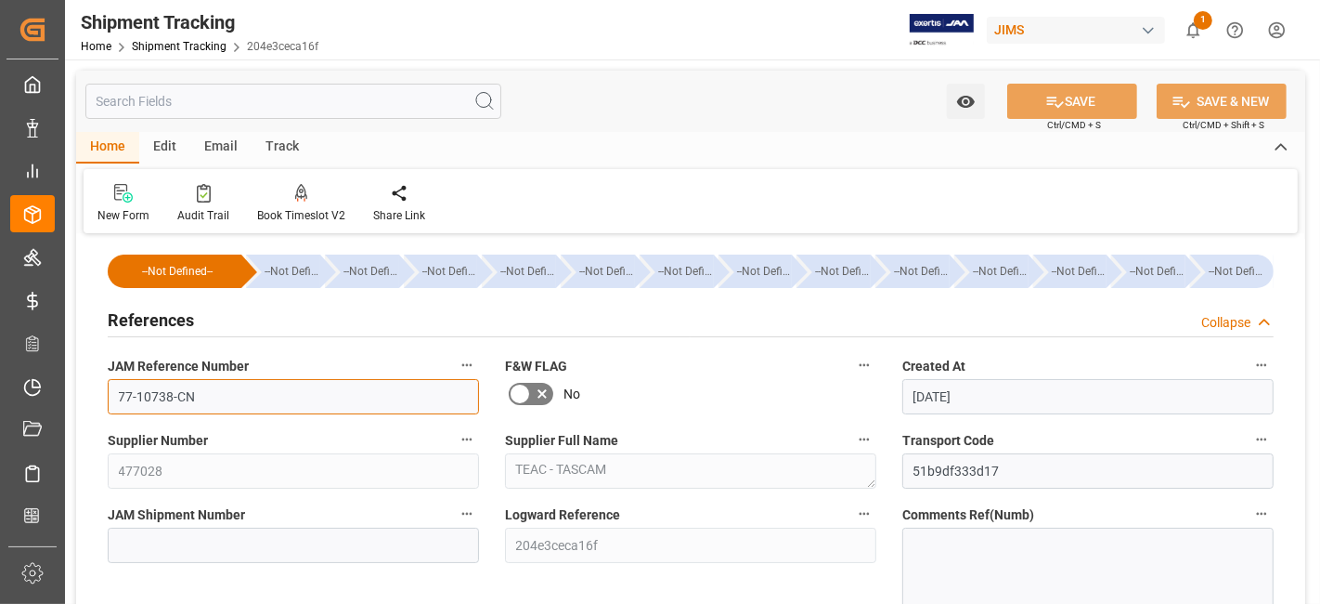
drag, startPoint x: 228, startPoint y: 399, endPoint x: 101, endPoint y: 390, distance: 127.6
click at [101, 390] on div "JAM Reference Number 77-10738-CN" at bounding box center [293, 383] width 397 height 74
click at [190, 326] on h2 "References" at bounding box center [151, 319] width 86 height 25
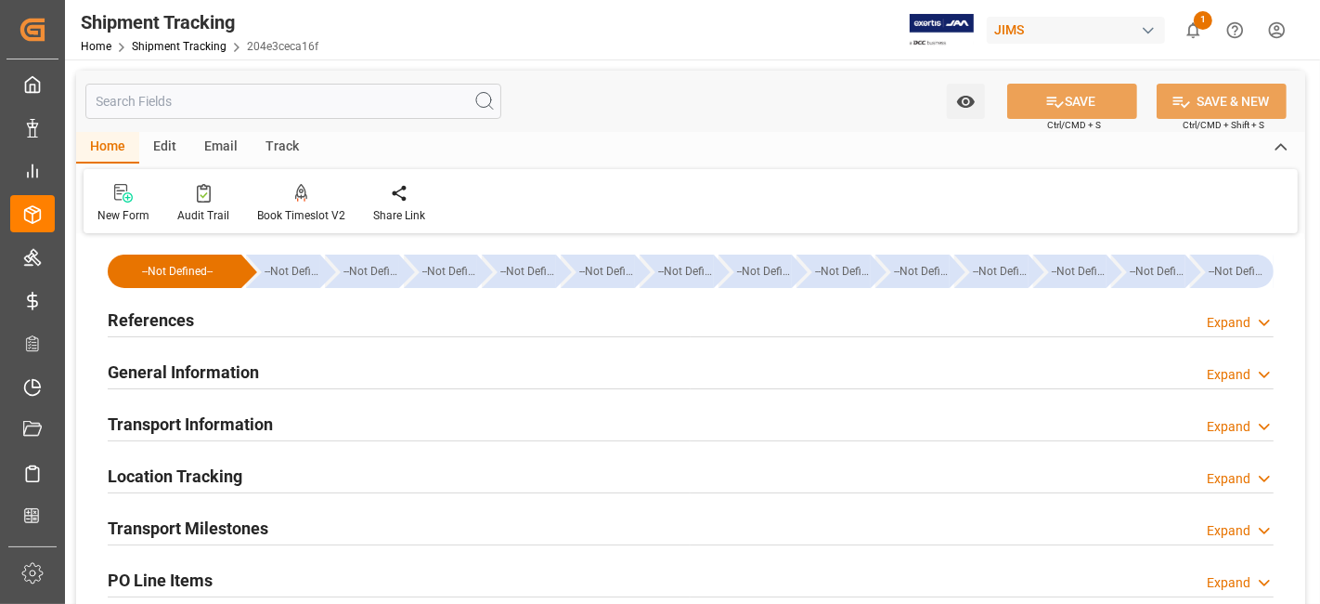
click at [203, 327] on div "References Expand" at bounding box center [691, 318] width 1166 height 35
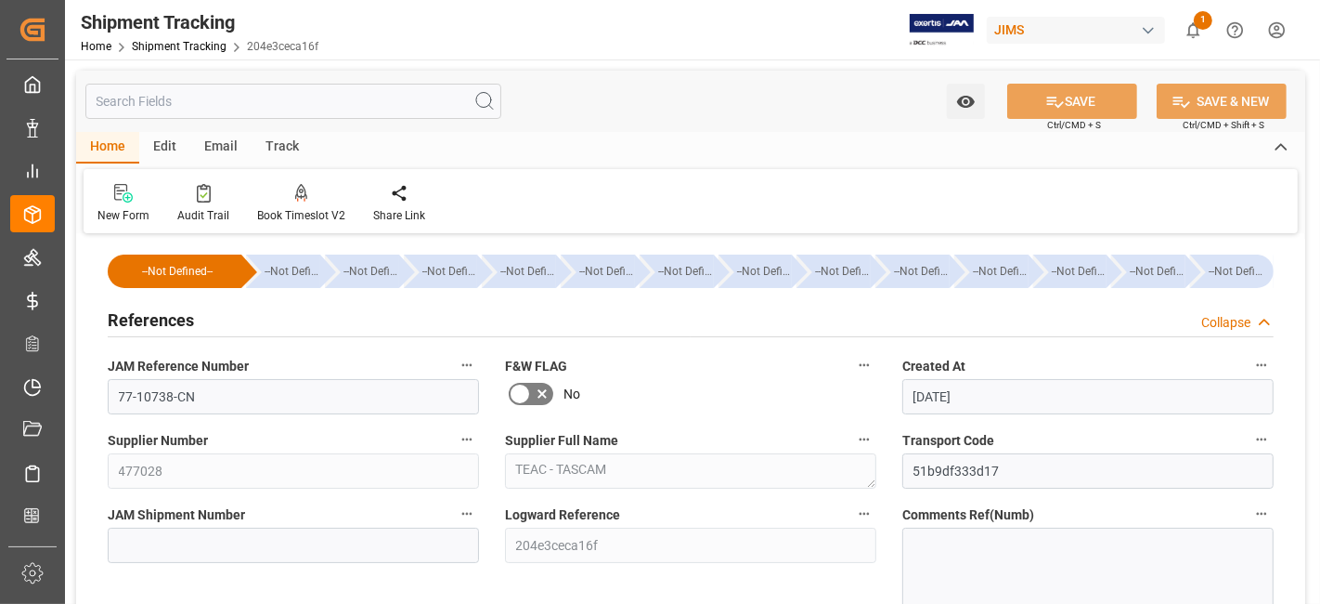
click at [302, 525] on label "JAM Shipment Number" at bounding box center [293, 514] width 371 height 26
click at [455, 525] on button "JAM Shipment Number" at bounding box center [467, 513] width 24 height 24
click at [228, 548] on div at bounding box center [660, 302] width 1320 height 604
click at [149, 545] on input at bounding box center [293, 544] width 371 height 35
paste input "73089"
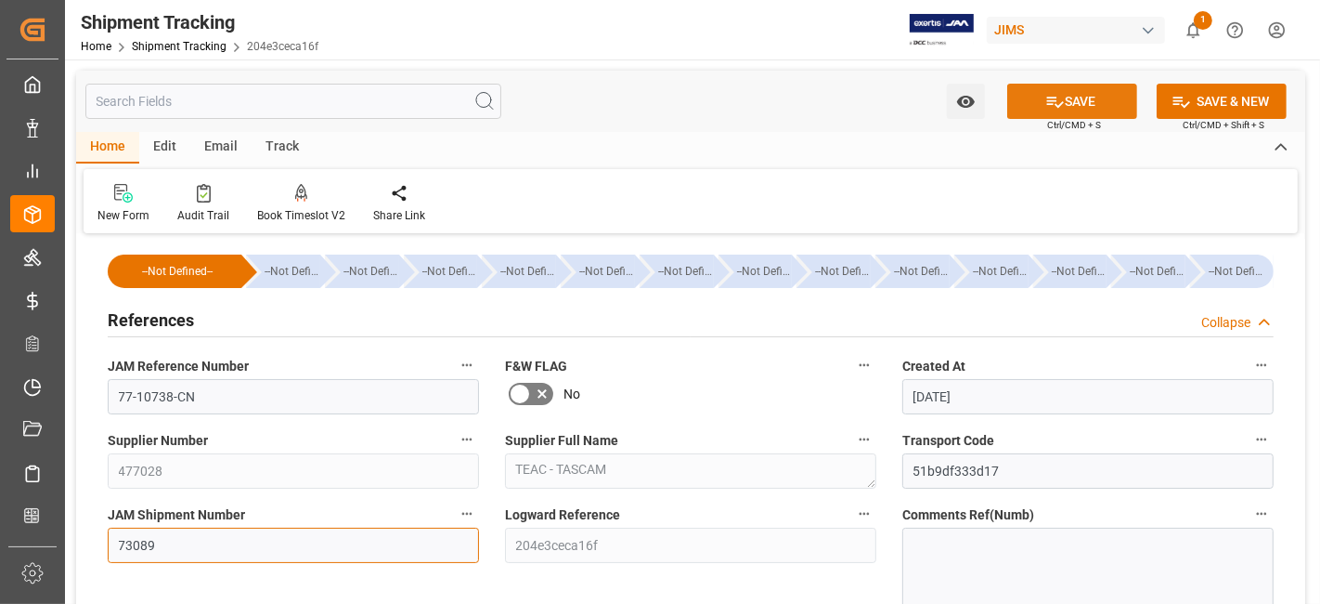
type input "73089"
click at [1068, 105] on button "SAVE" at bounding box center [1073, 101] width 130 height 35
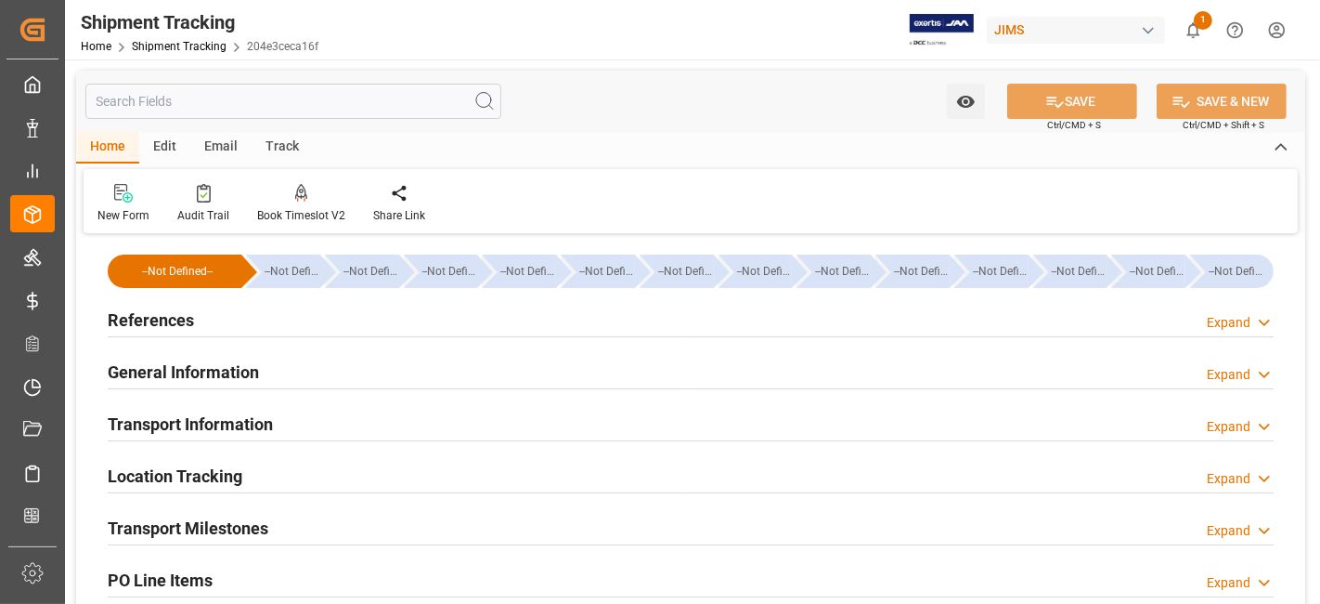
click at [307, 323] on div "References Expand" at bounding box center [691, 318] width 1166 height 35
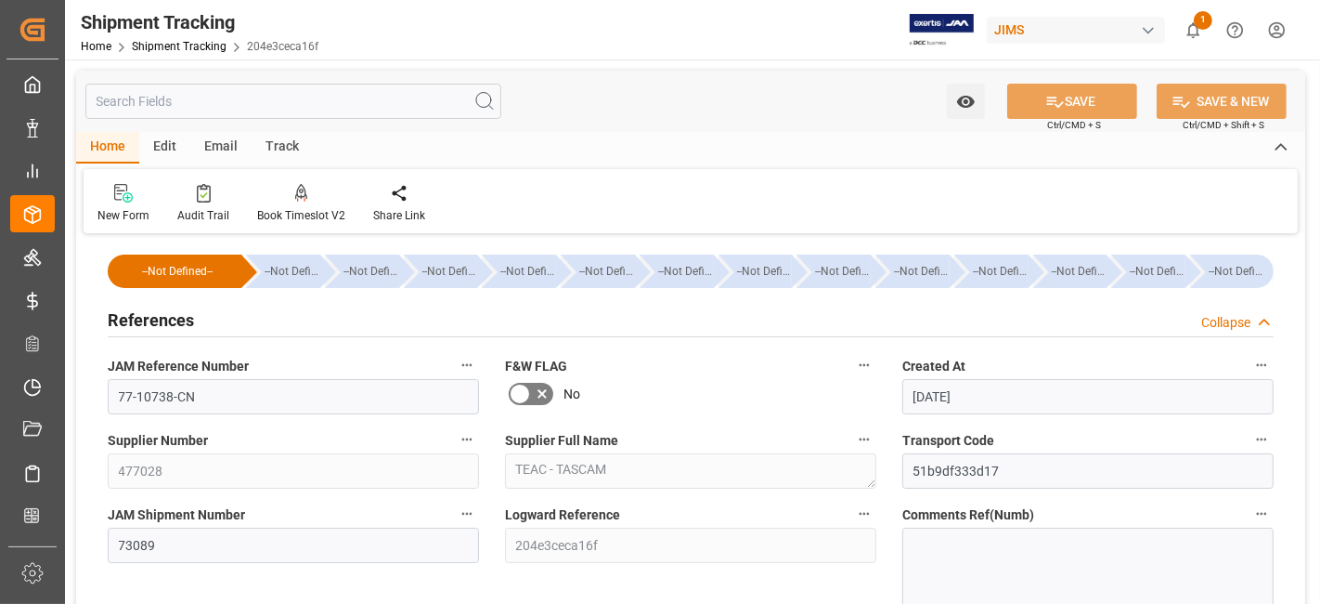
click at [307, 323] on div "References Collapse" at bounding box center [691, 318] width 1166 height 35
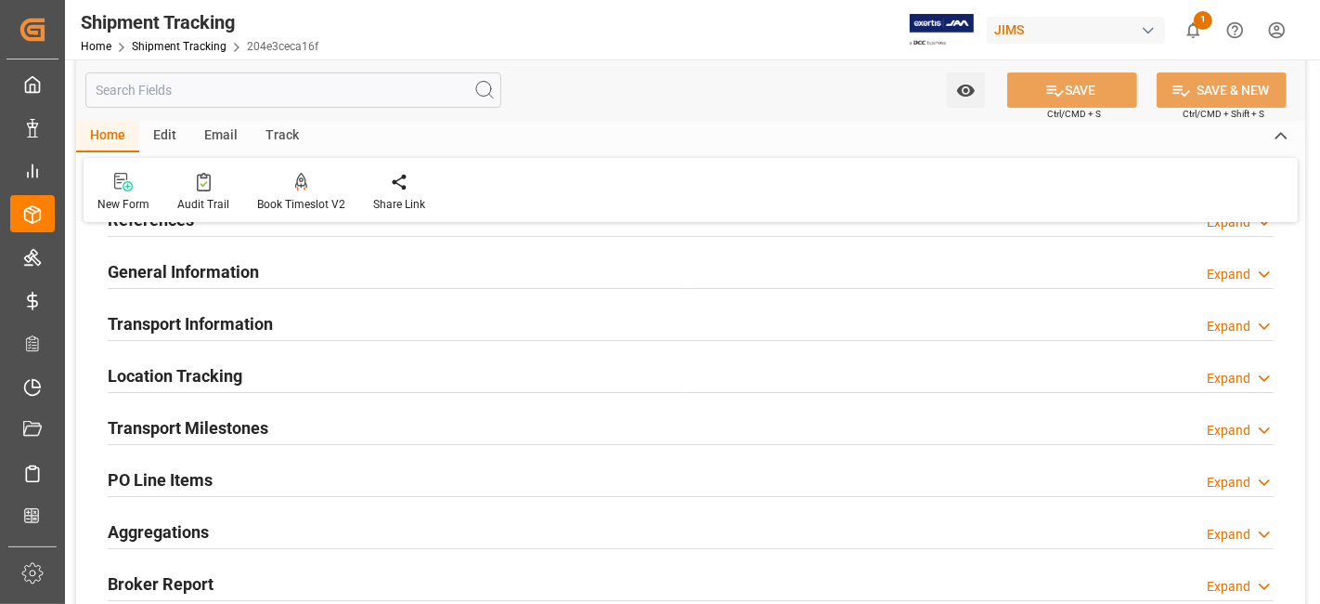
scroll to position [103, 0]
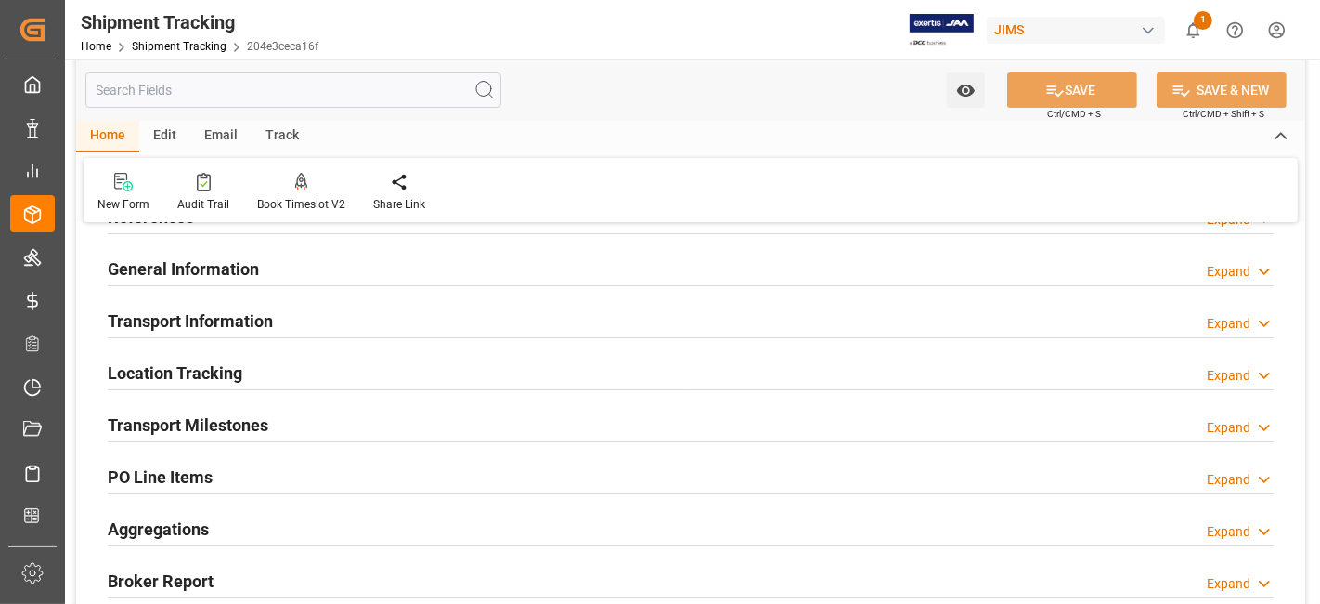
click at [262, 427] on h2 "Transport Milestones" at bounding box center [188, 424] width 161 height 25
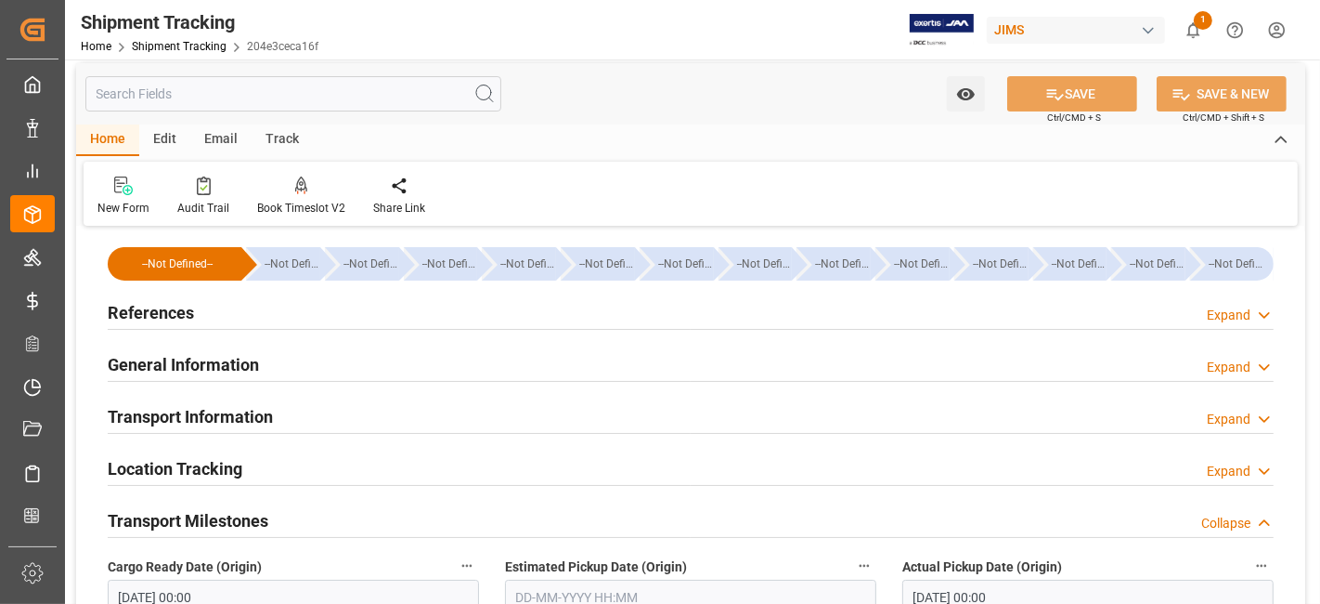
scroll to position [0, 0]
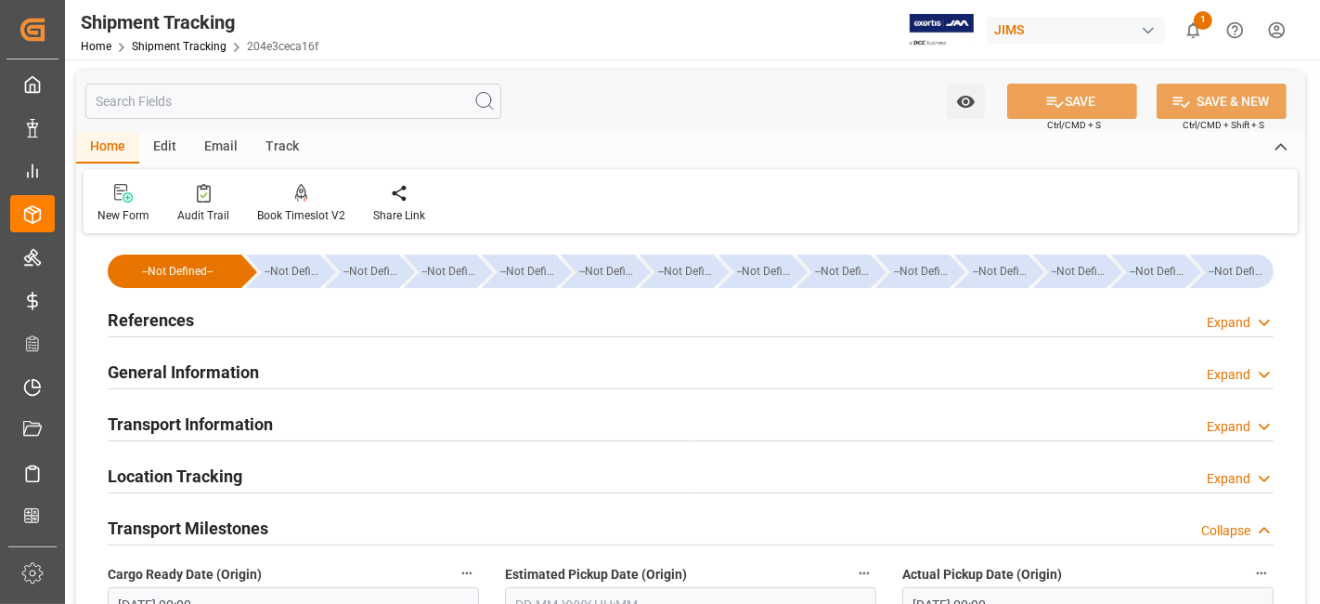
click at [206, 317] on div "References Expand" at bounding box center [691, 318] width 1166 height 35
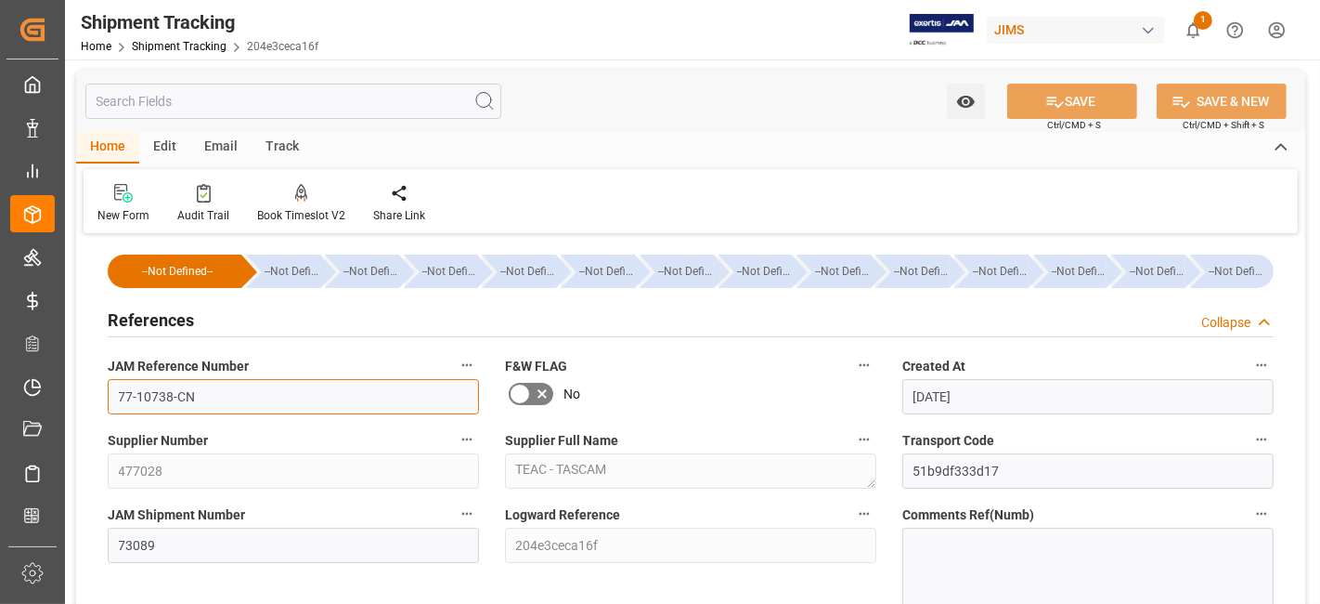
drag, startPoint x: 215, startPoint y: 394, endPoint x: 95, endPoint y: 381, distance: 120.5
click at [96, 381] on div "JAM Reference Number 77-10738-CN" at bounding box center [293, 383] width 397 height 74
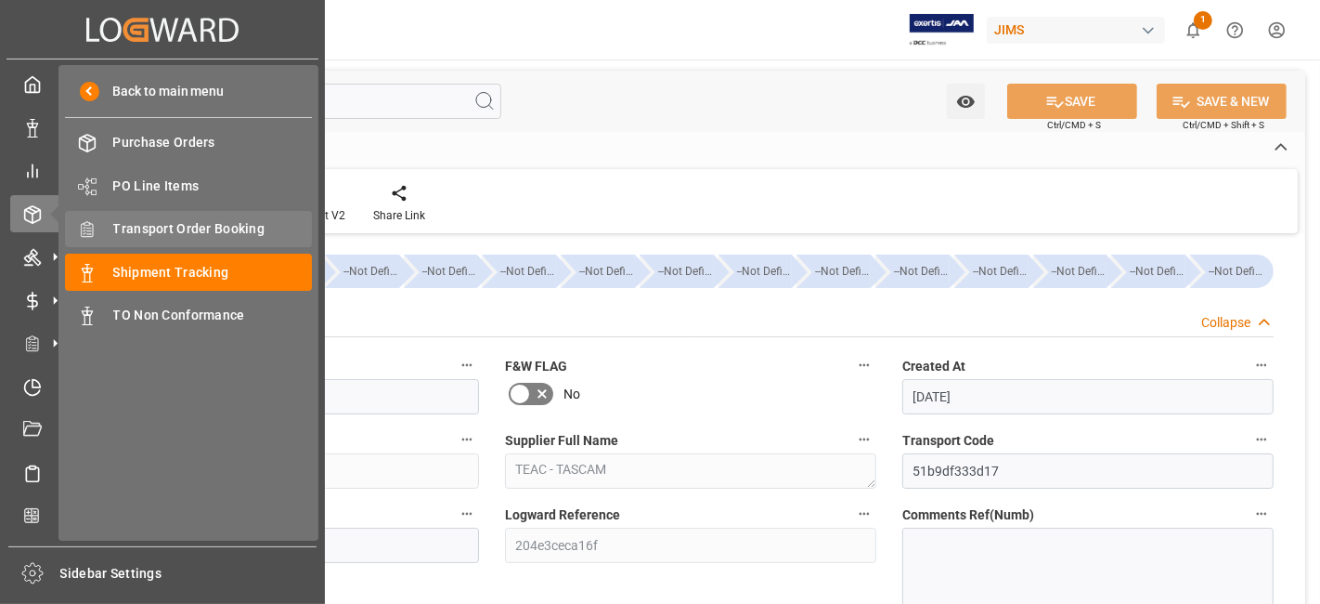
click at [215, 228] on span "Transport Order Booking" at bounding box center [213, 229] width 200 height 20
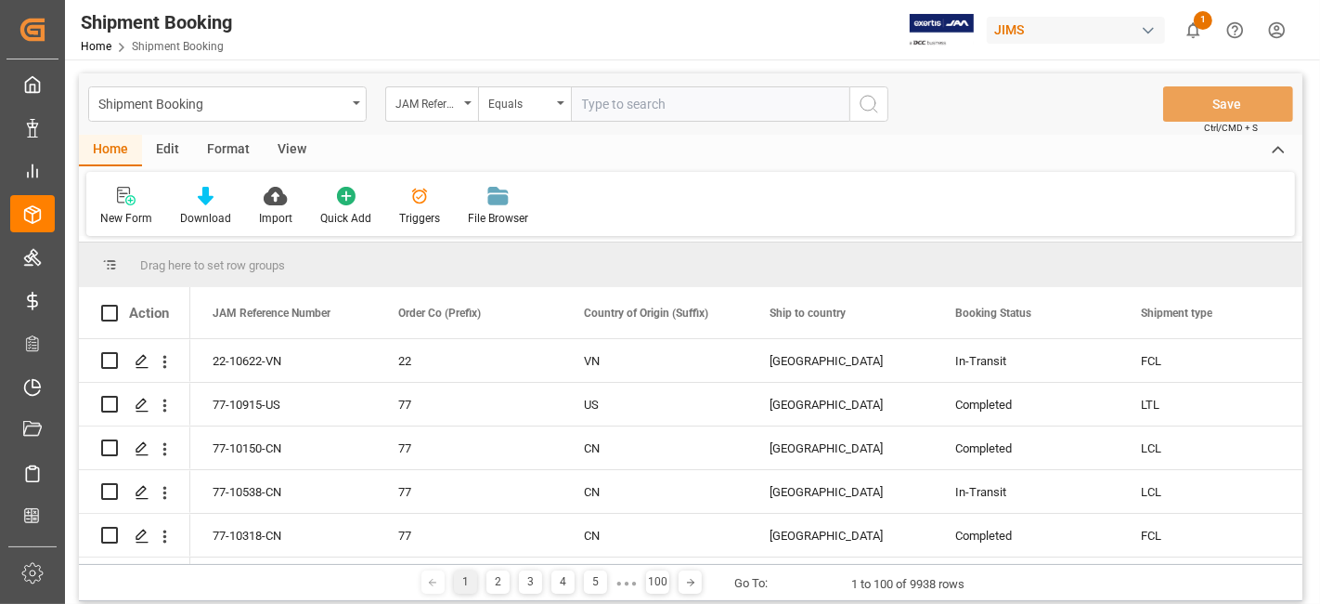
click at [623, 110] on input "text" at bounding box center [710, 103] width 279 height 35
type input "77-10738-CN"
click at [856, 110] on button "search button" at bounding box center [869, 103] width 39 height 35
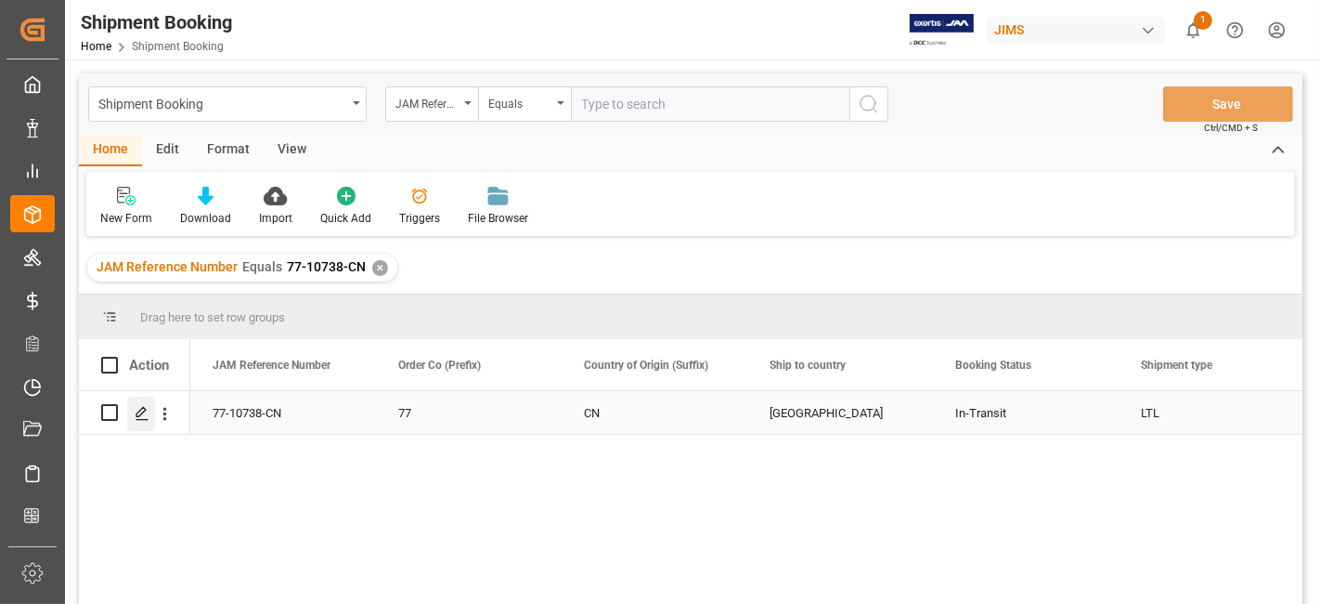
click at [135, 412] on icon "Press SPACE to select this row." at bounding box center [142, 413] width 15 height 15
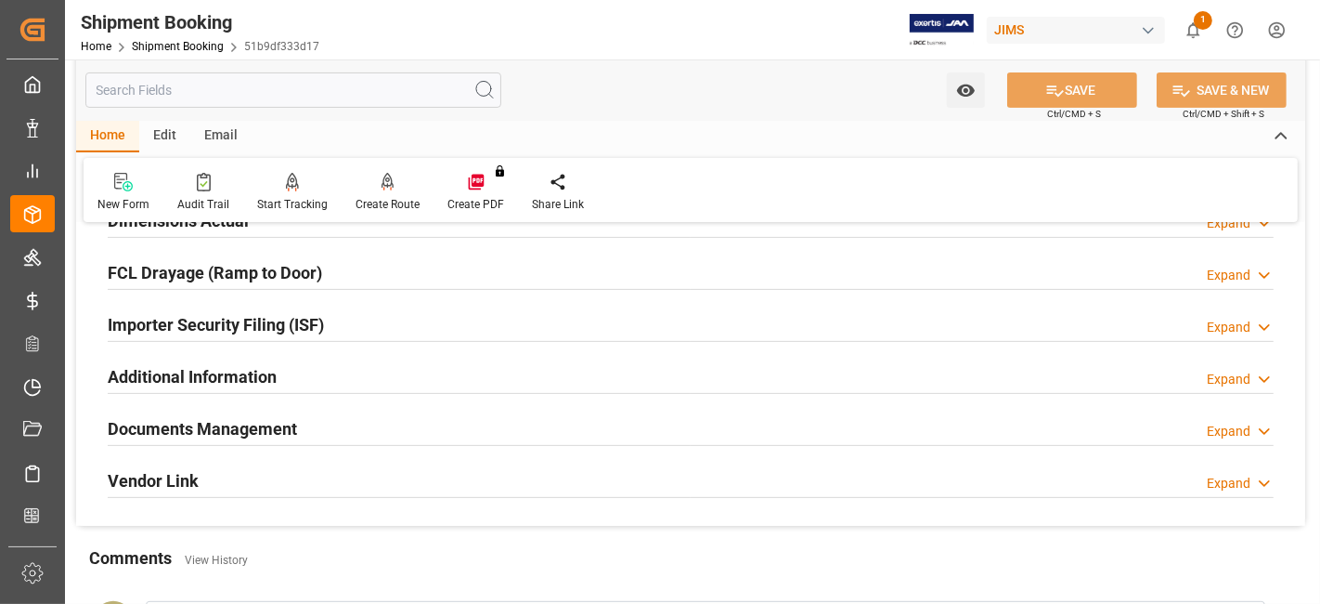
scroll to position [618, 0]
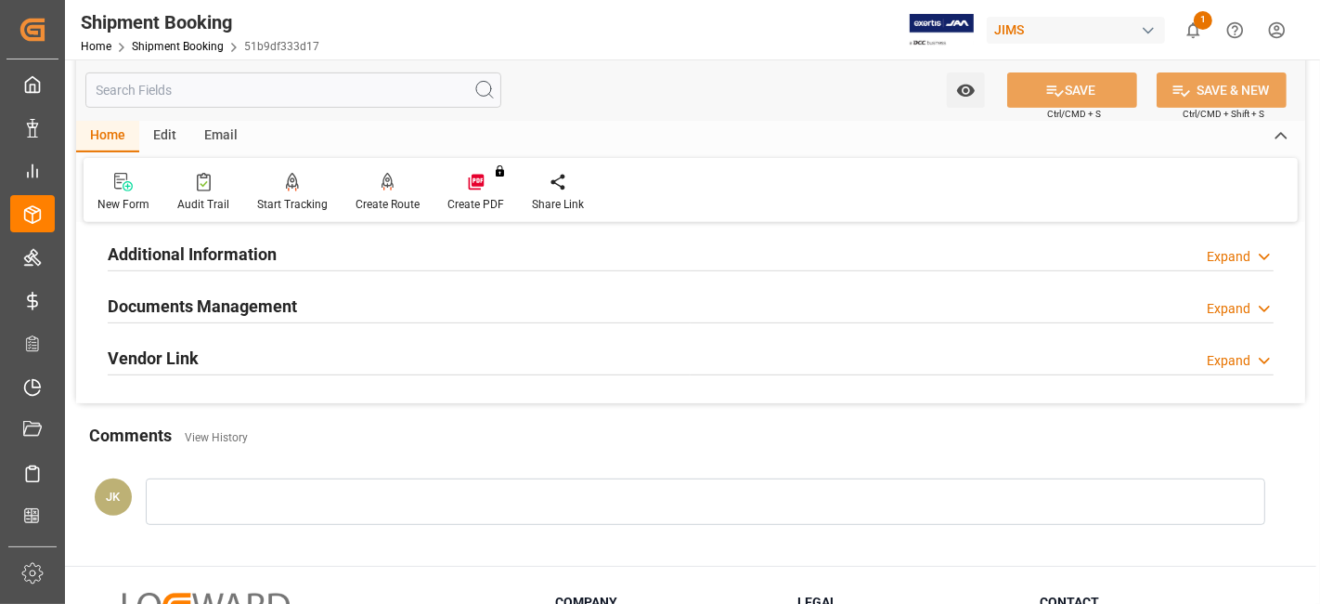
click at [288, 295] on h2 "Documents Management" at bounding box center [202, 305] width 189 height 25
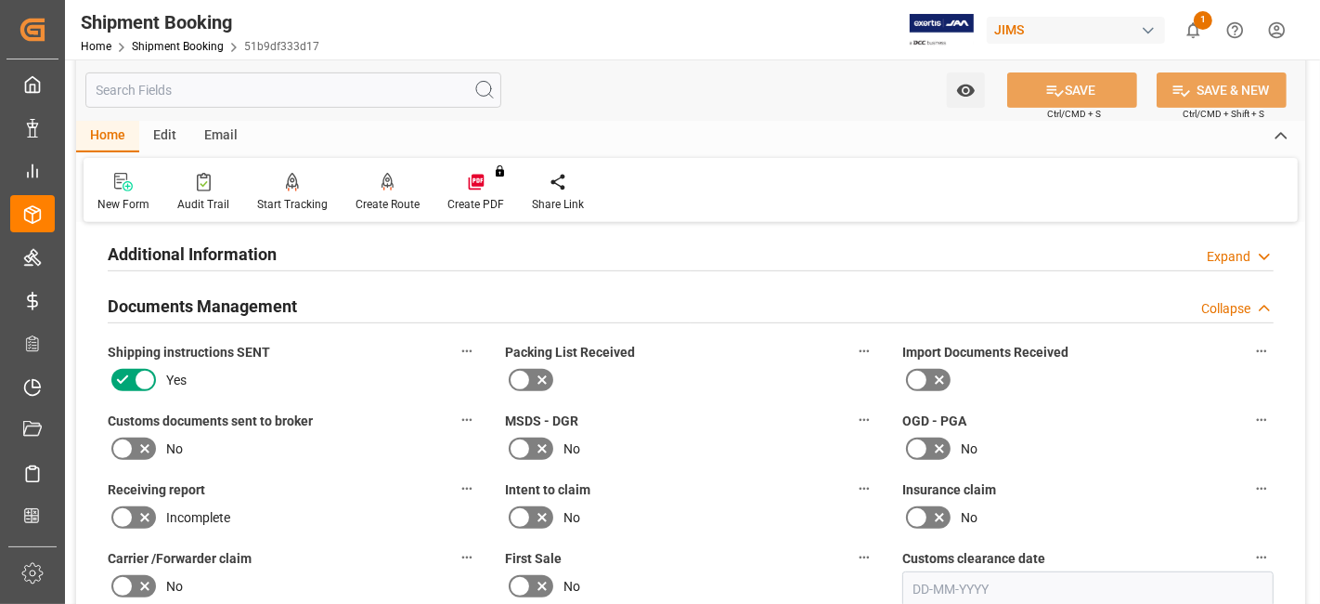
scroll to position [825, 0]
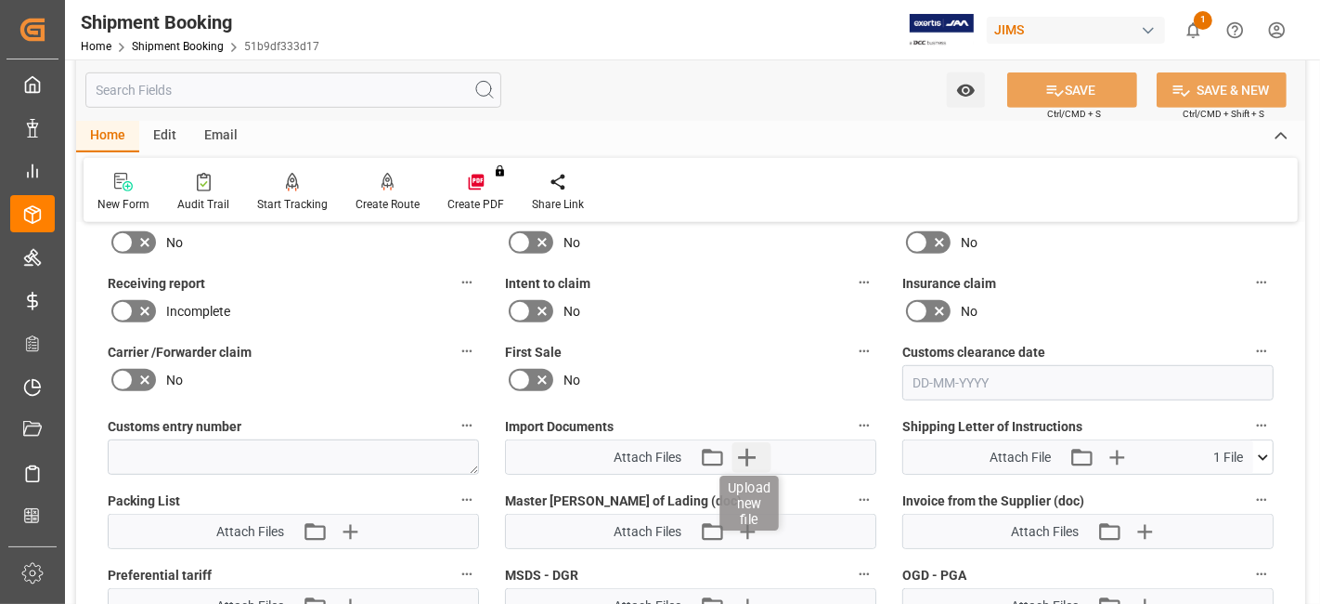
click at [761, 449] on icon "button" at bounding box center [748, 457] width 30 height 30
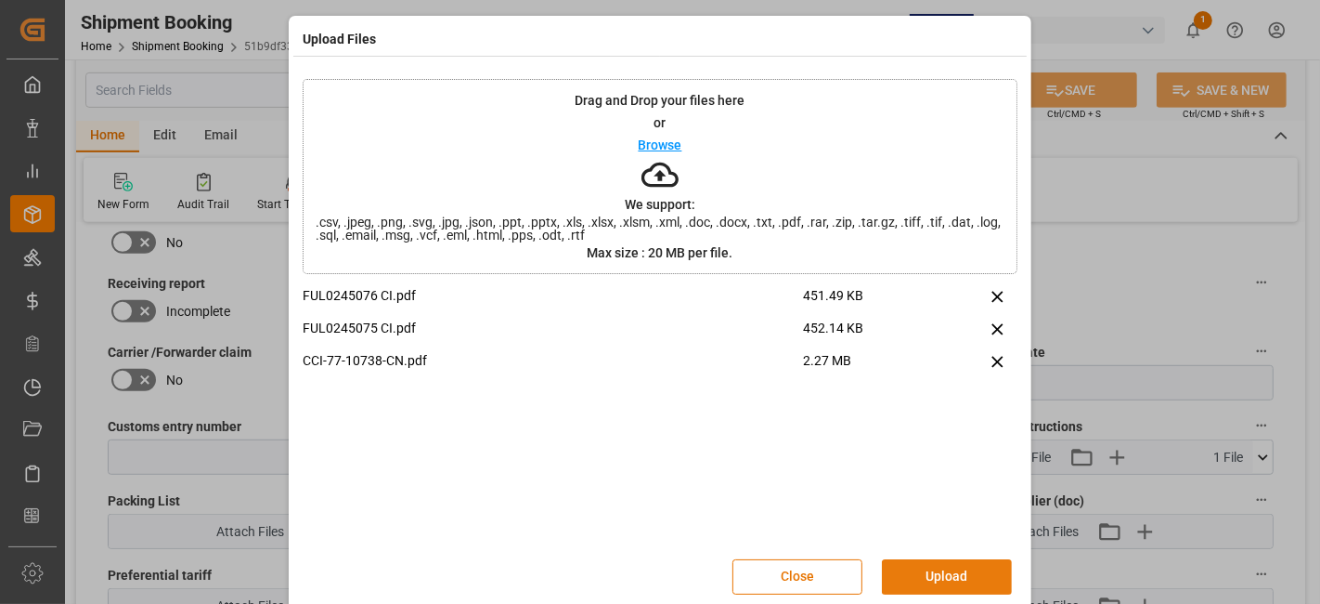
click at [921, 570] on button "Upload" at bounding box center [947, 576] width 130 height 35
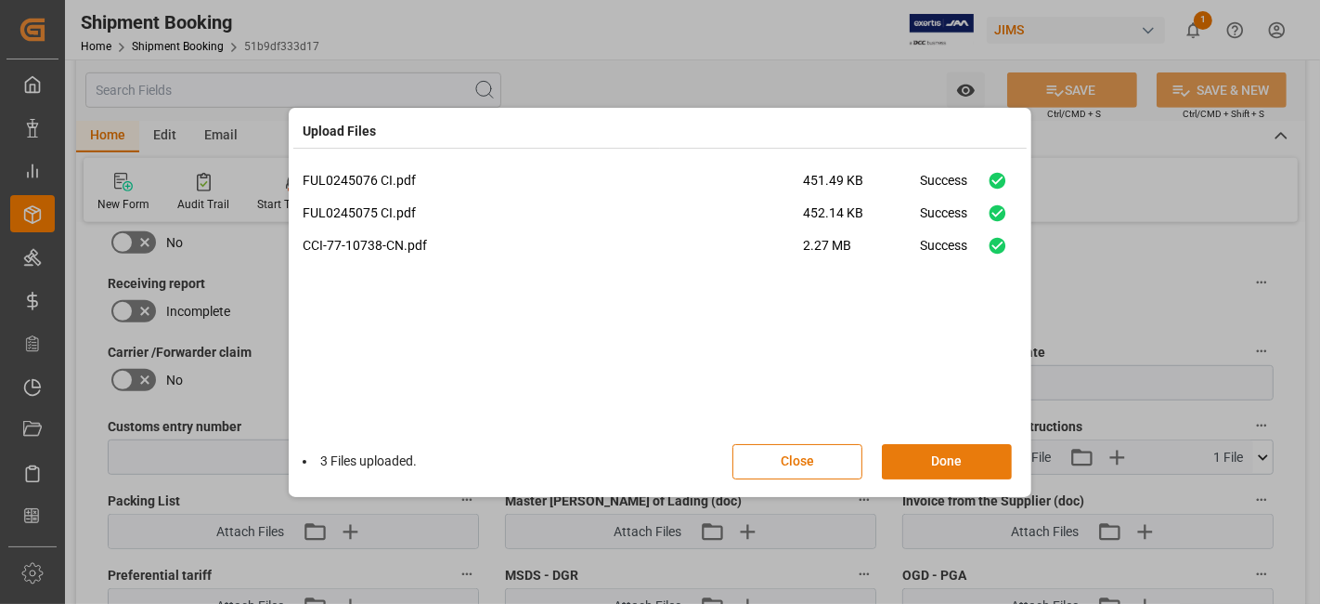
click at [963, 463] on button "Done" at bounding box center [947, 461] width 130 height 35
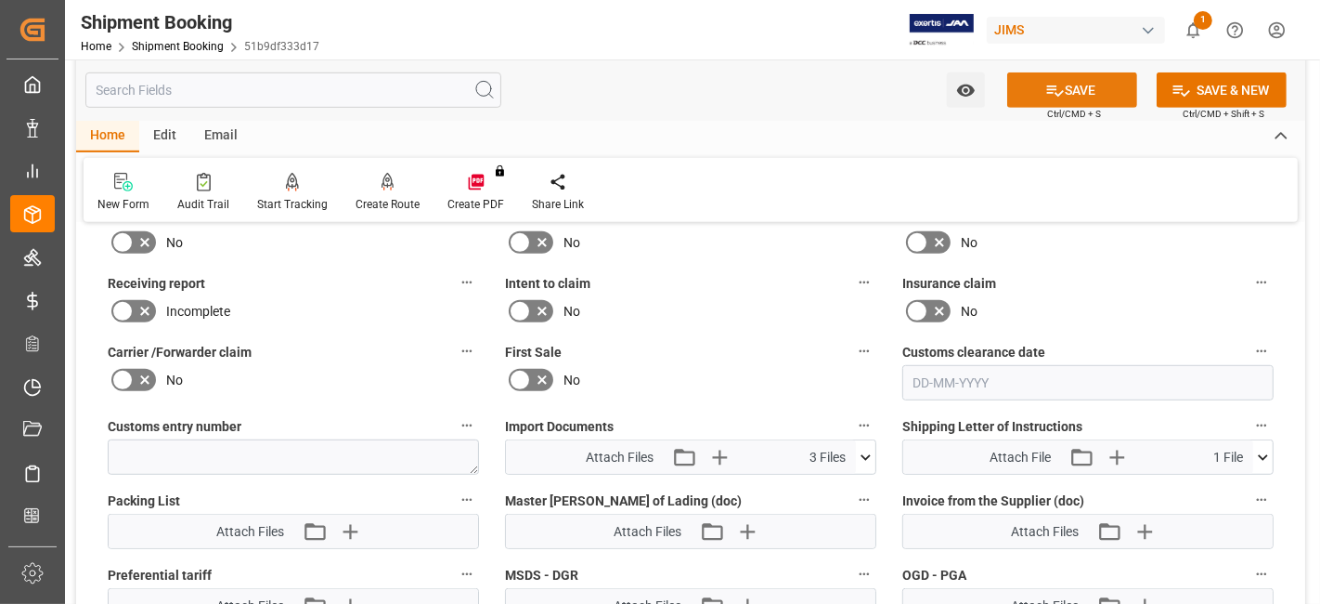
click at [1046, 85] on icon at bounding box center [1056, 91] width 20 height 20
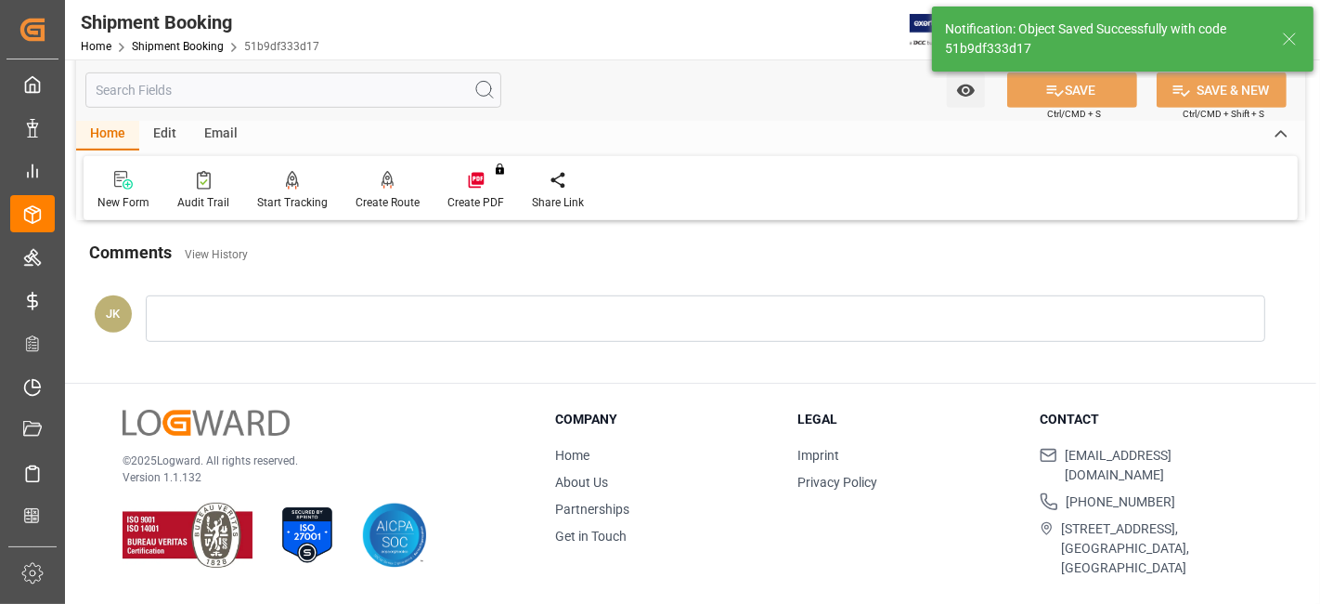
scroll to position [786, 0]
